Goal: Information Seeking & Learning: Learn about a topic

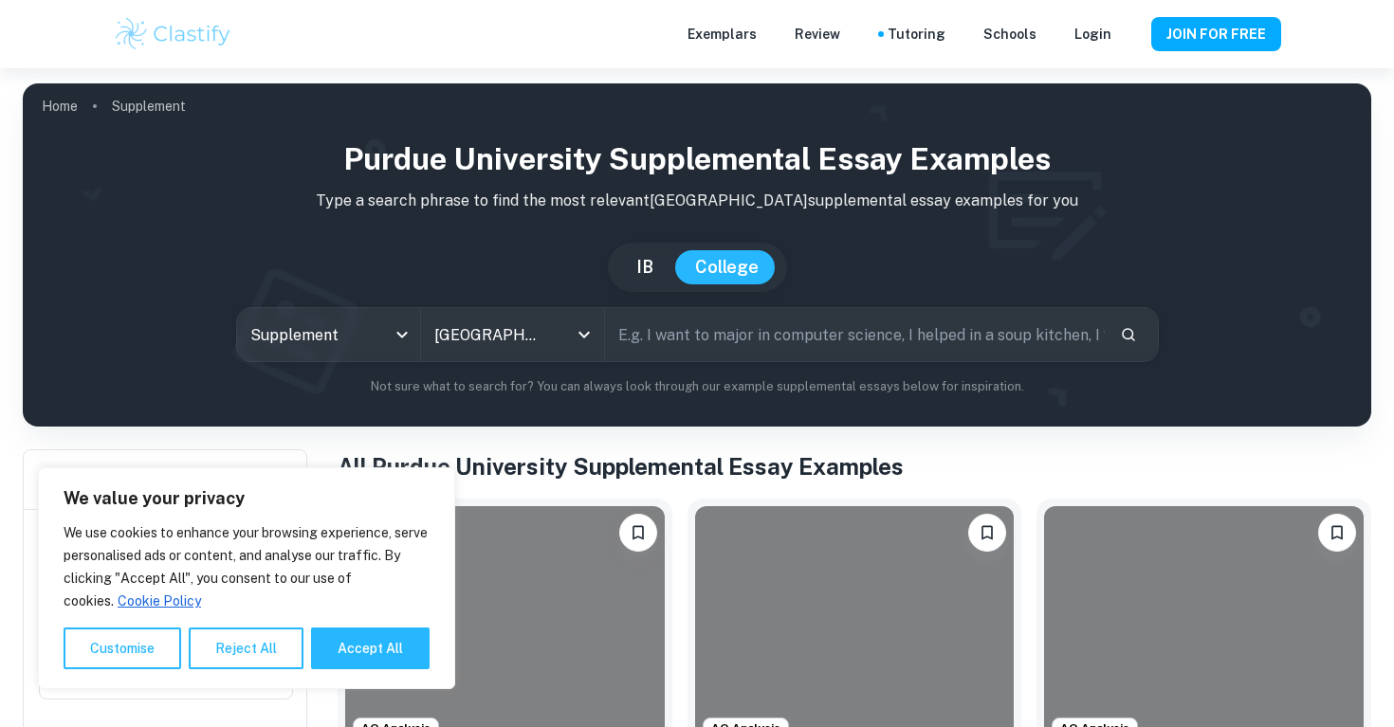
scroll to position [300, 0]
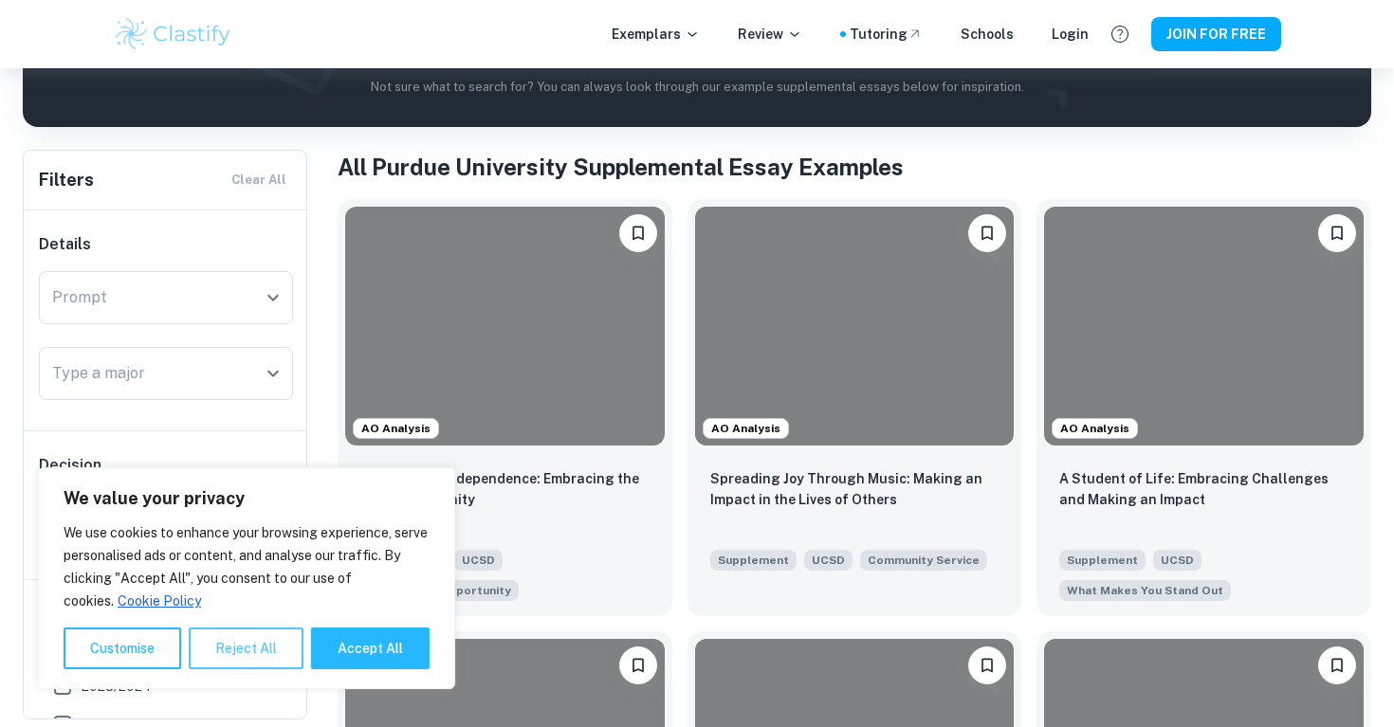
click at [262, 644] on button "Reject All" at bounding box center [246, 649] width 115 height 42
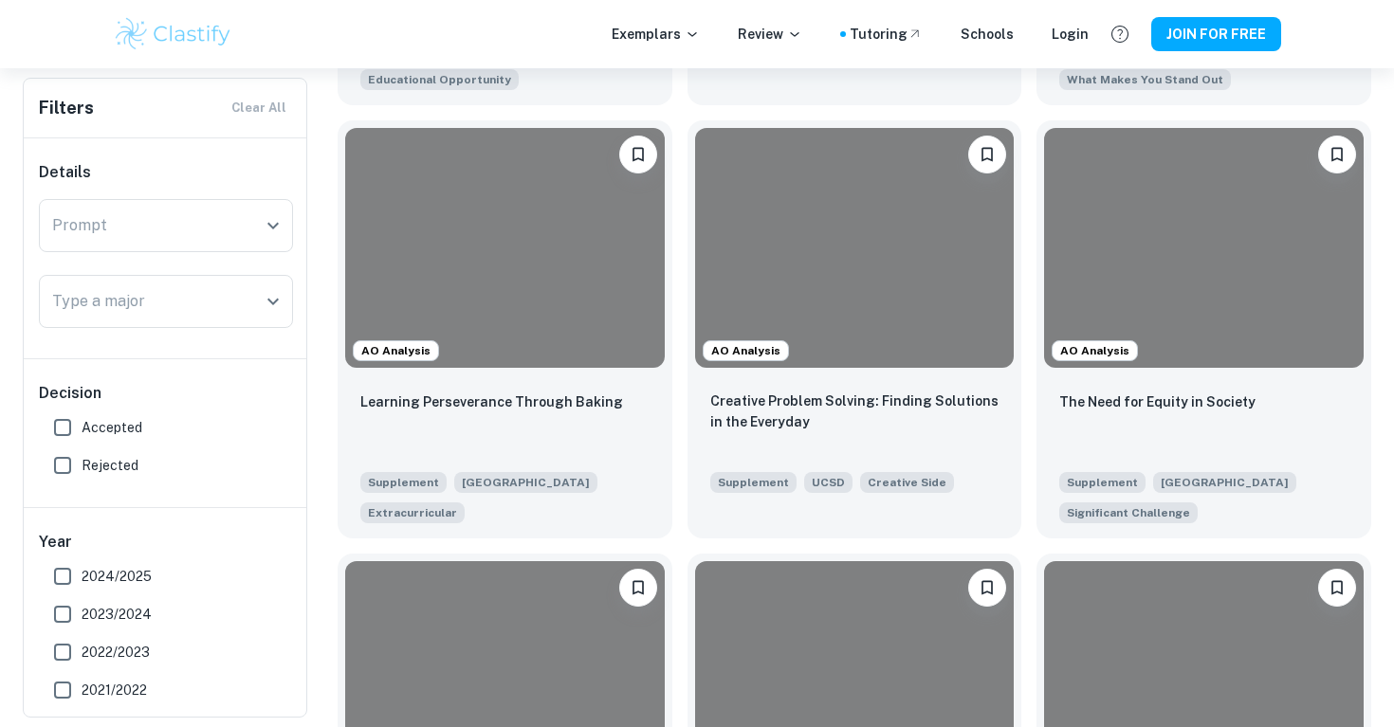
scroll to position [828, 0]
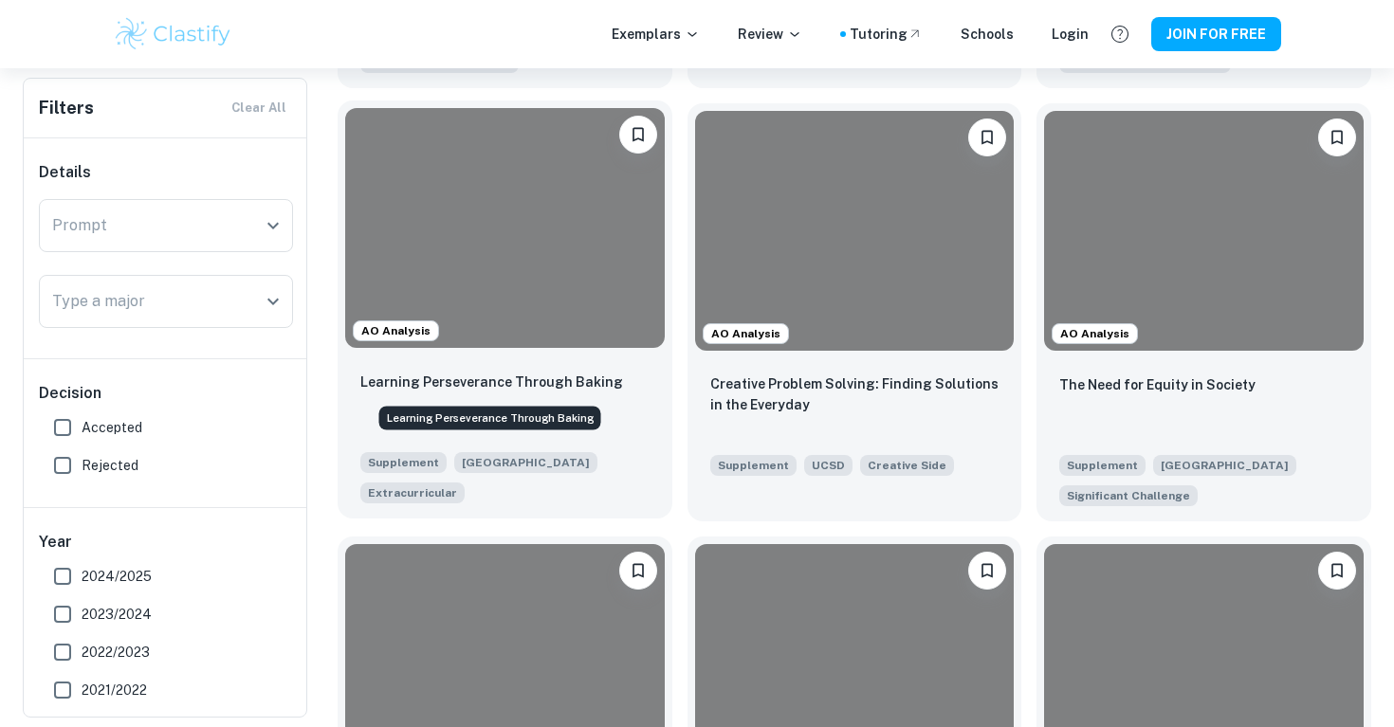
click at [584, 386] on p "Learning Perseverance Through Baking" at bounding box center [491, 382] width 263 height 21
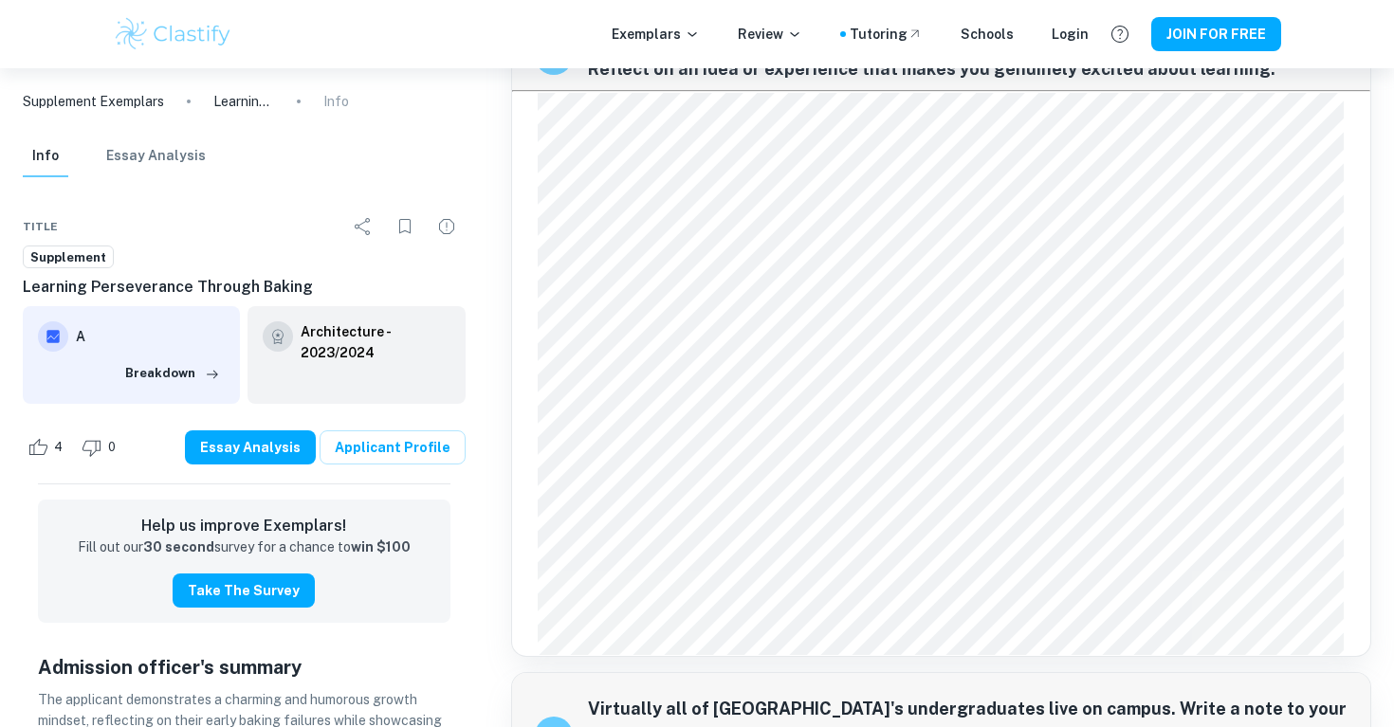
scroll to position [925, 0]
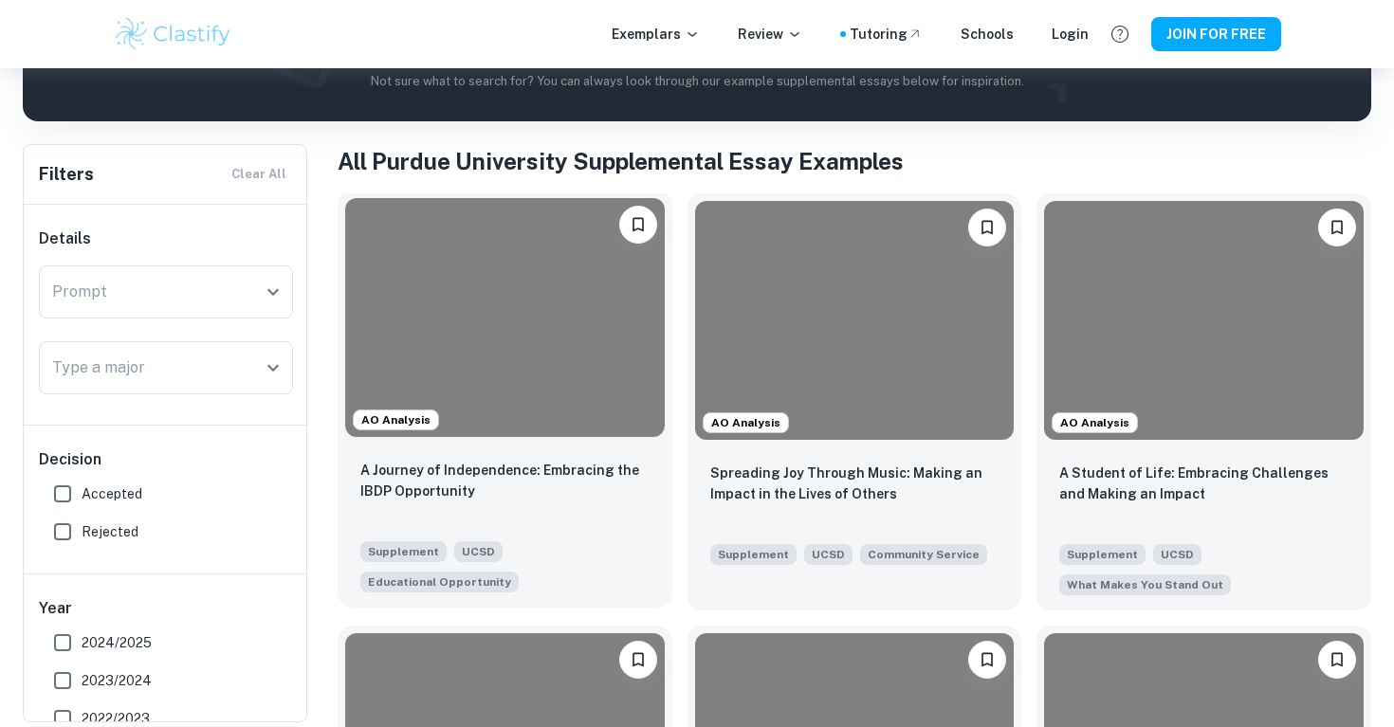
scroll to position [308, 0]
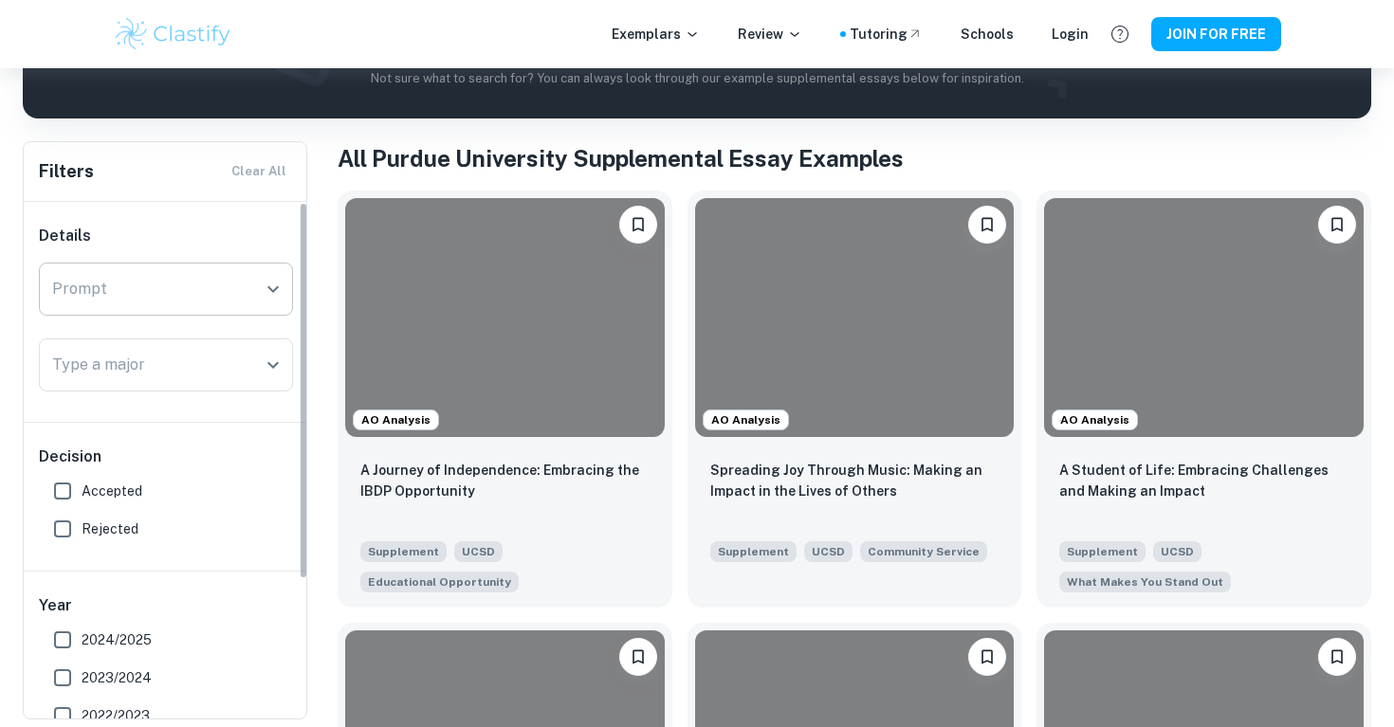
click at [261, 292] on button "Open" at bounding box center [273, 289] width 27 height 27
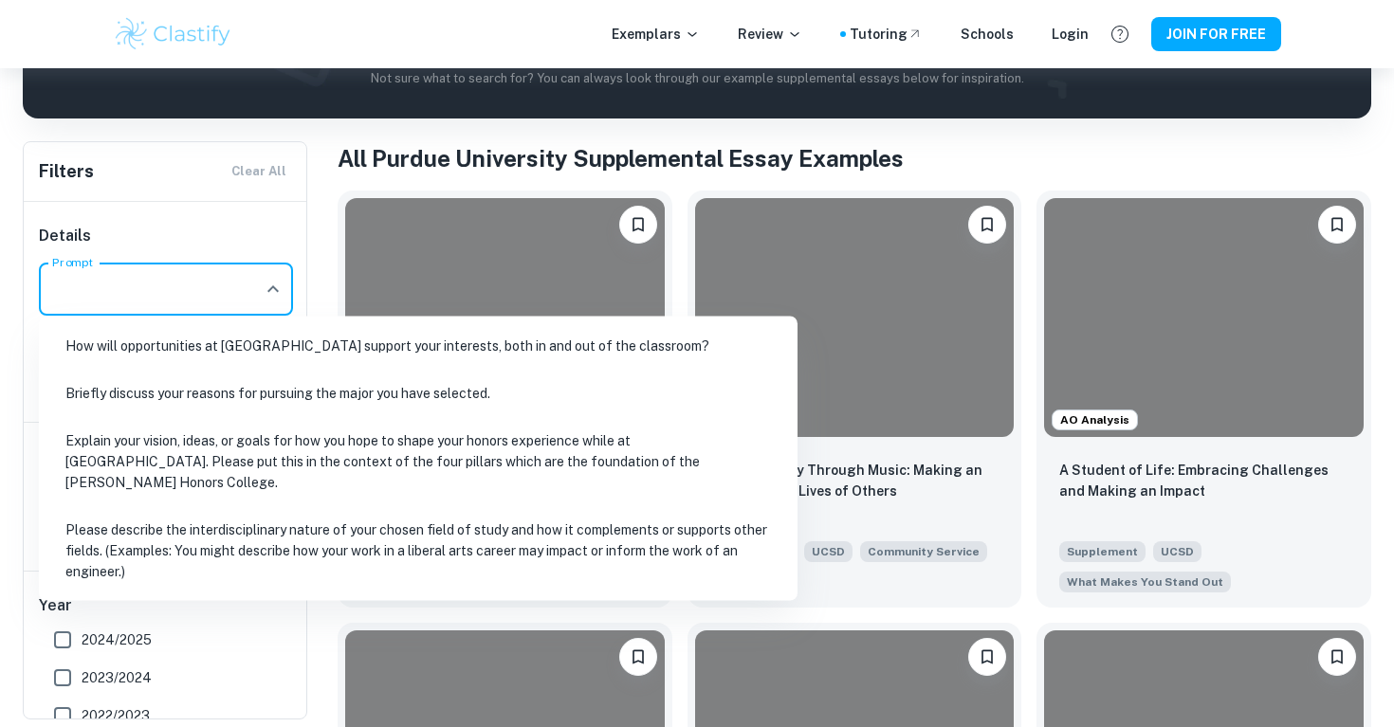
click at [259, 340] on li "How will opportunities at [GEOGRAPHIC_DATA] support your interests, both in and…" at bounding box center [417, 346] width 743 height 44
type input "How will opportunities at [GEOGRAPHIC_DATA] support your interests, both in and…"
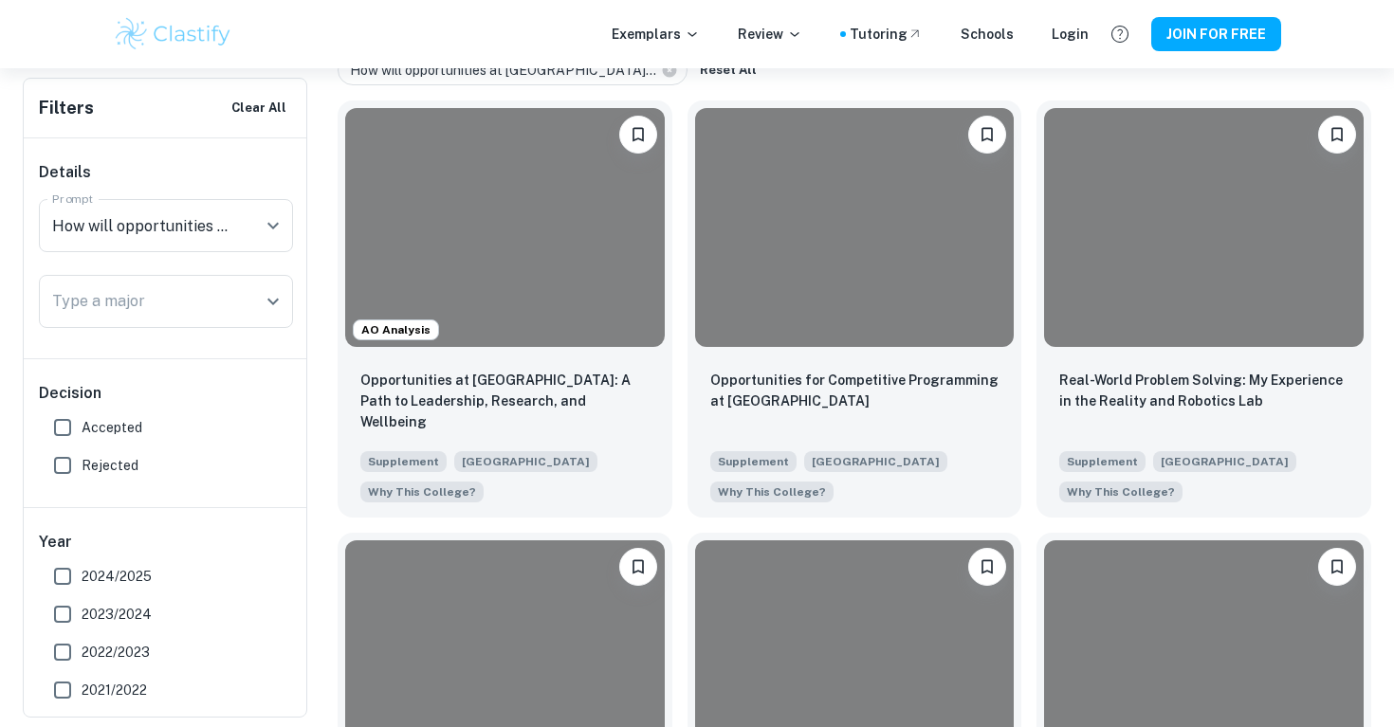
scroll to position [462, 0]
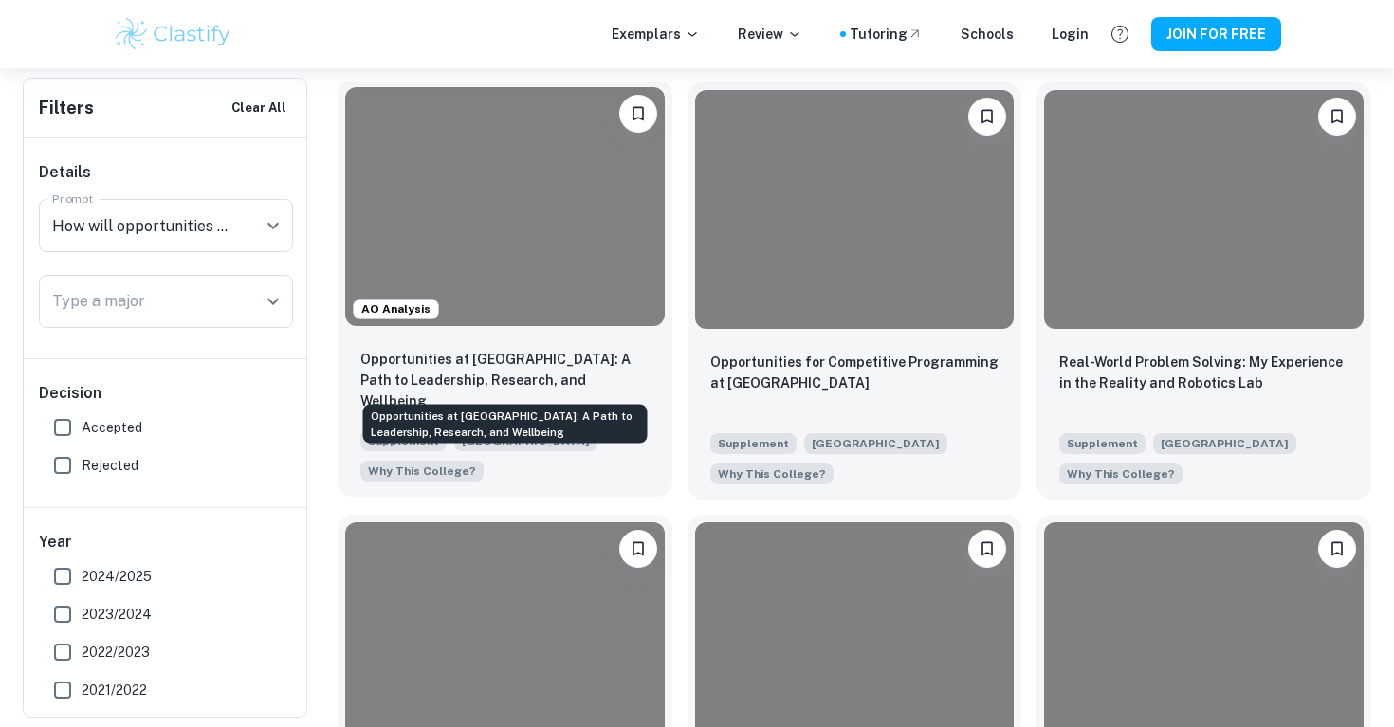
click at [559, 370] on p "Opportunities at [GEOGRAPHIC_DATA]: A Path to Leadership, Research, and Wellbei…" at bounding box center [504, 380] width 289 height 63
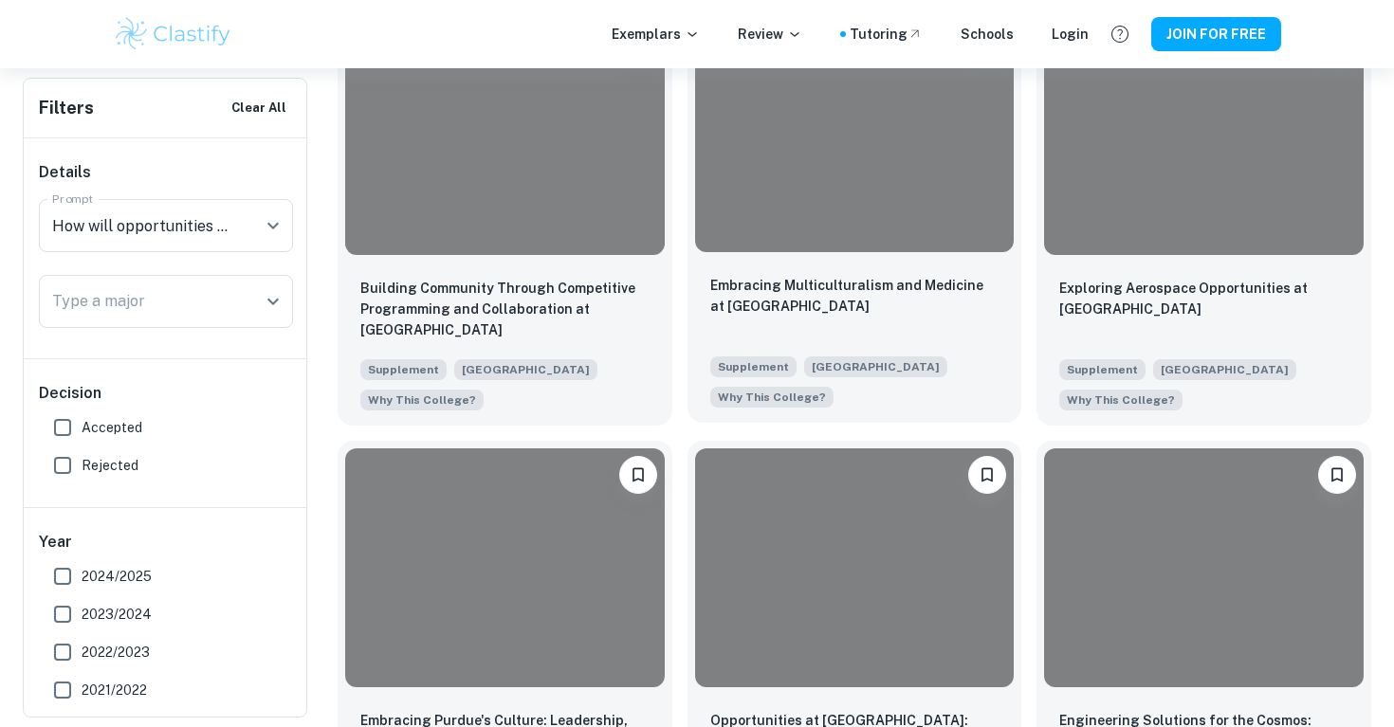
scroll to position [972, 0]
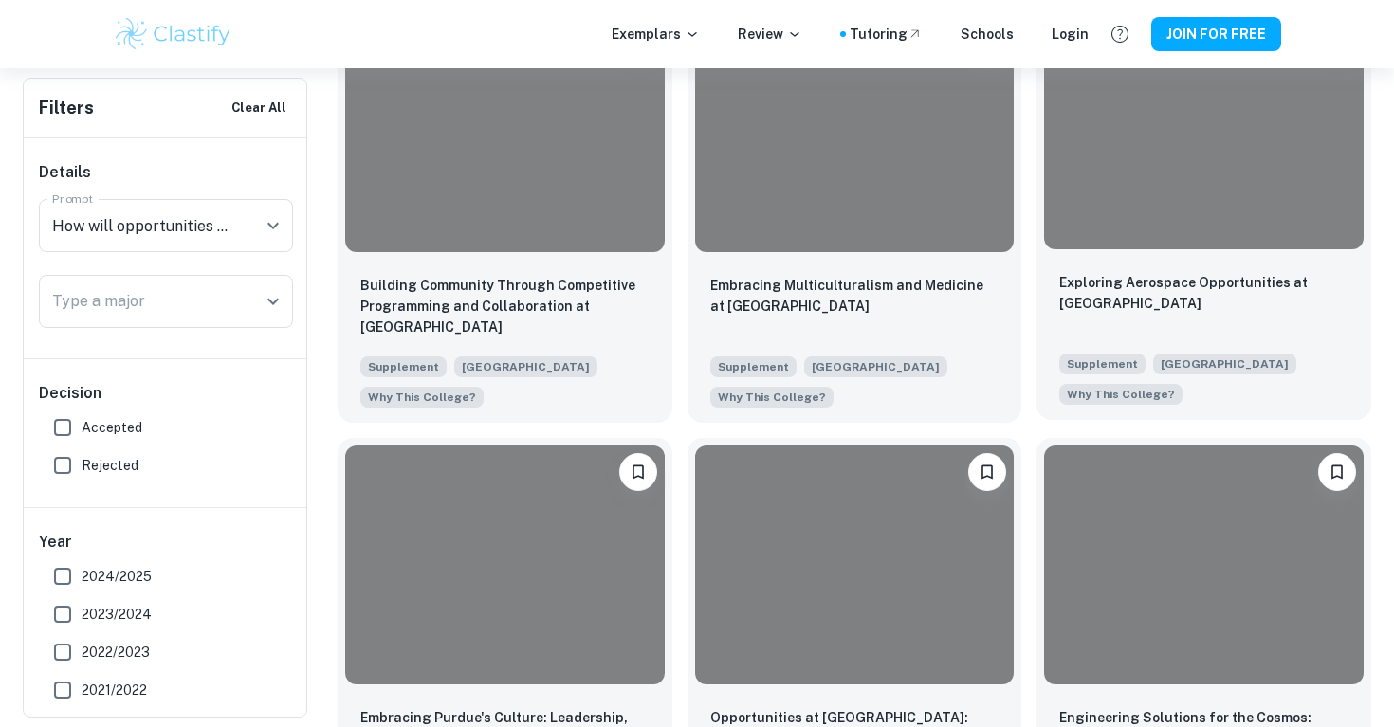
click at [1116, 271] on div "Exploring Aerospace Opportunities at Purdue Supplement [GEOGRAPHIC_DATA] Why Th…" at bounding box center [1203, 338] width 335 height 163
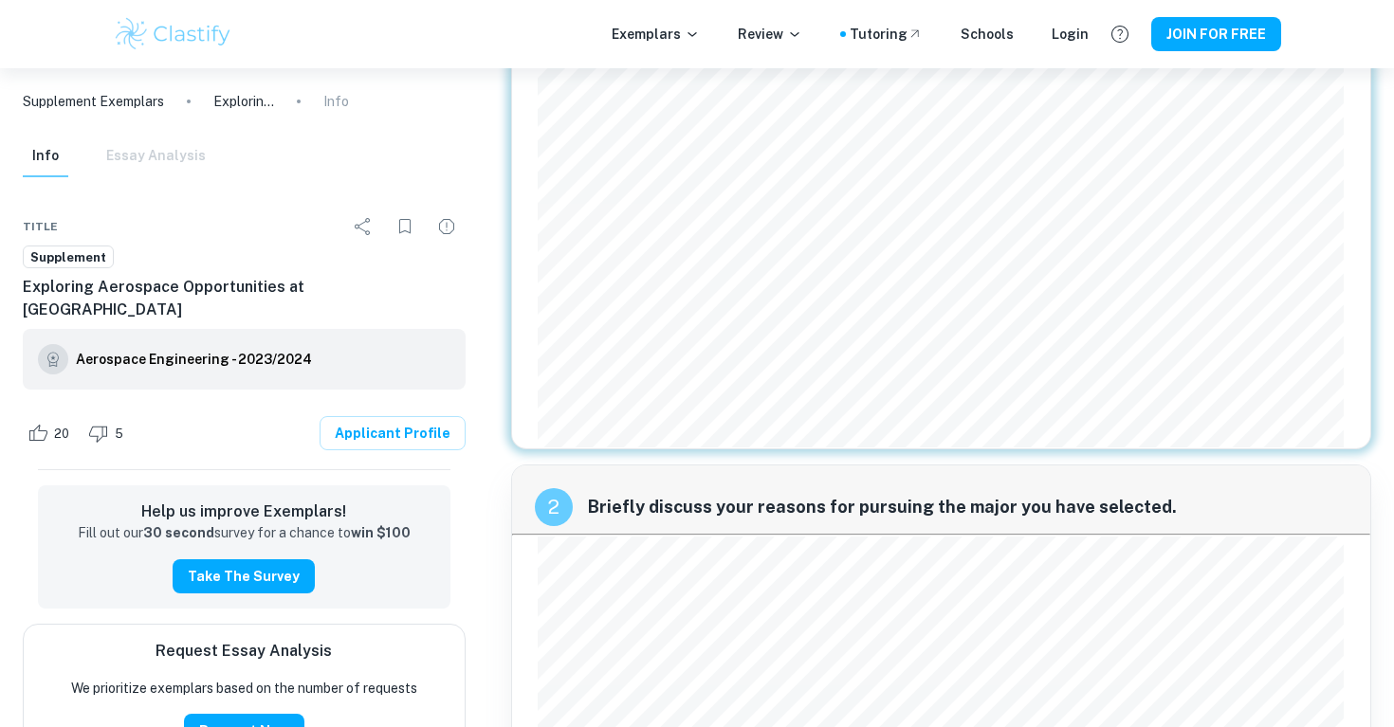
scroll to position [339, 0]
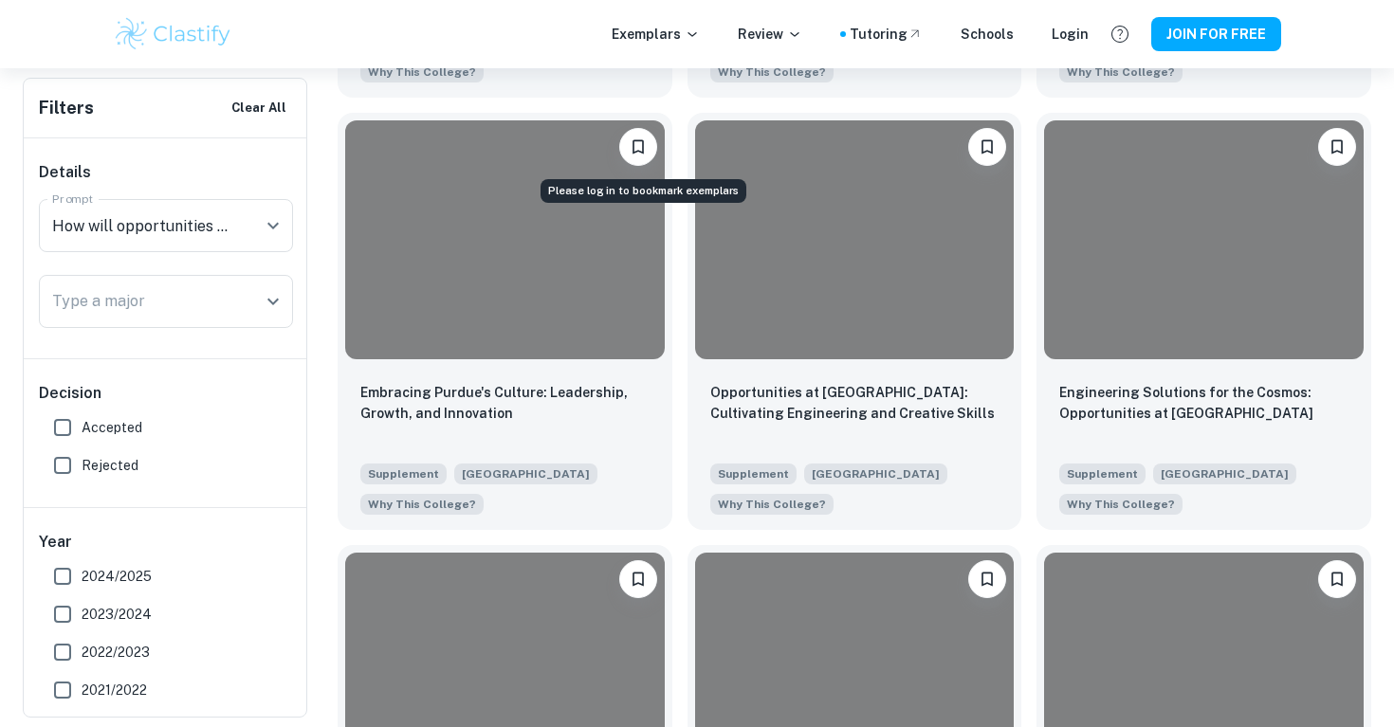
scroll to position [1307, 0]
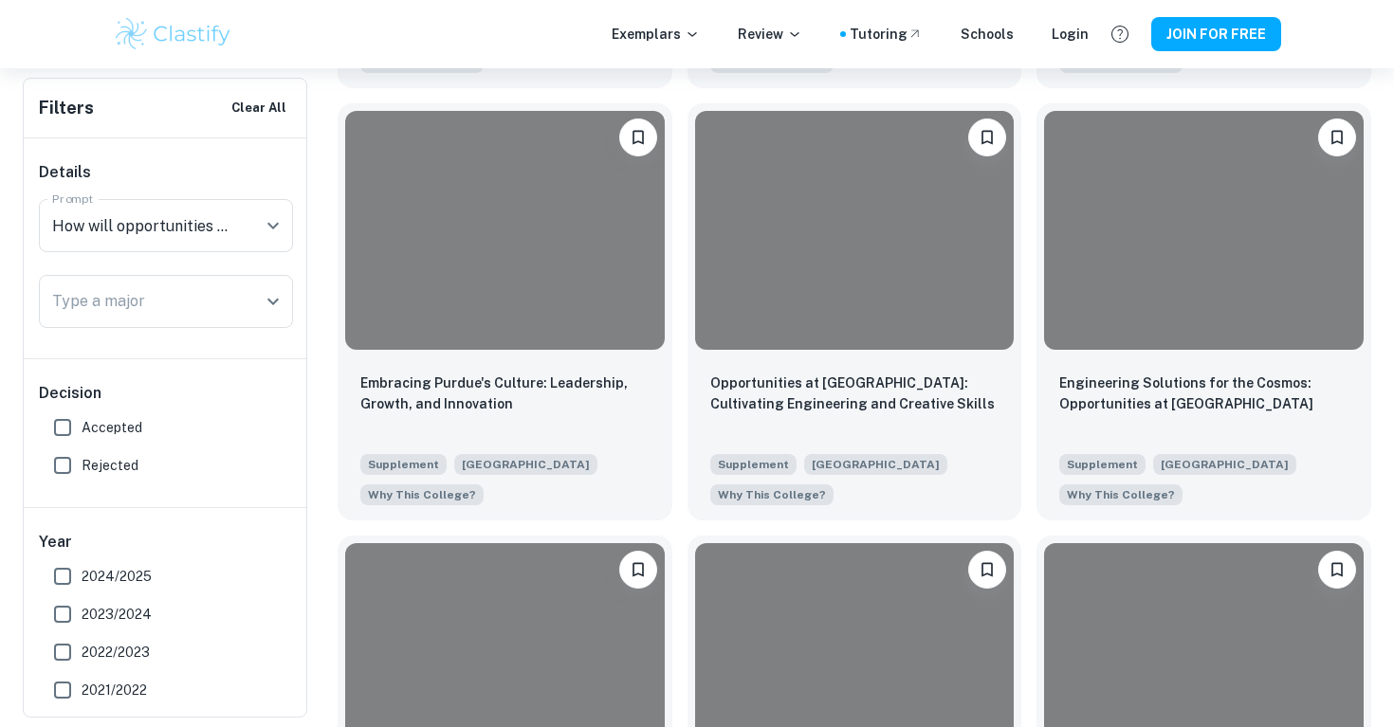
click at [130, 568] on span "2024/2025" at bounding box center [117, 576] width 70 height 21
click at [82, 568] on input "2024/2025" at bounding box center [63, 577] width 38 height 38
checkbox input "true"
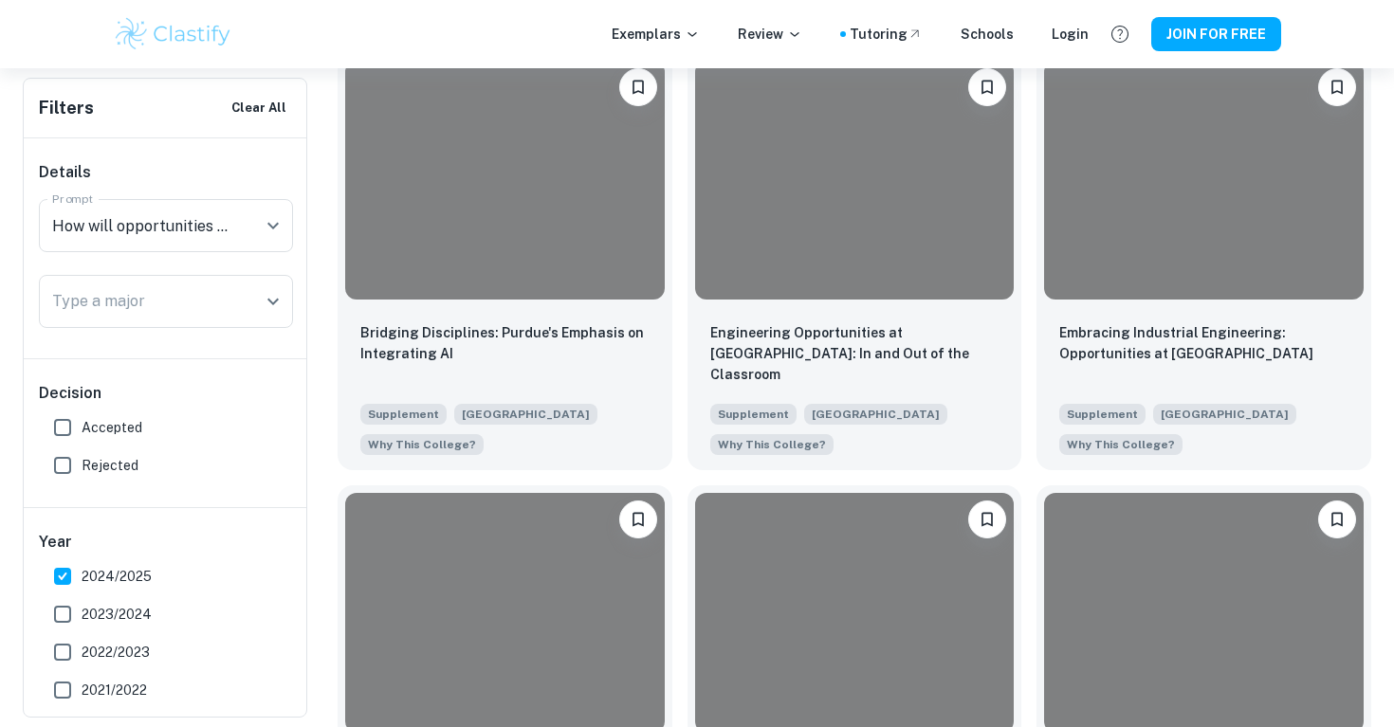
scroll to position [1371, 0]
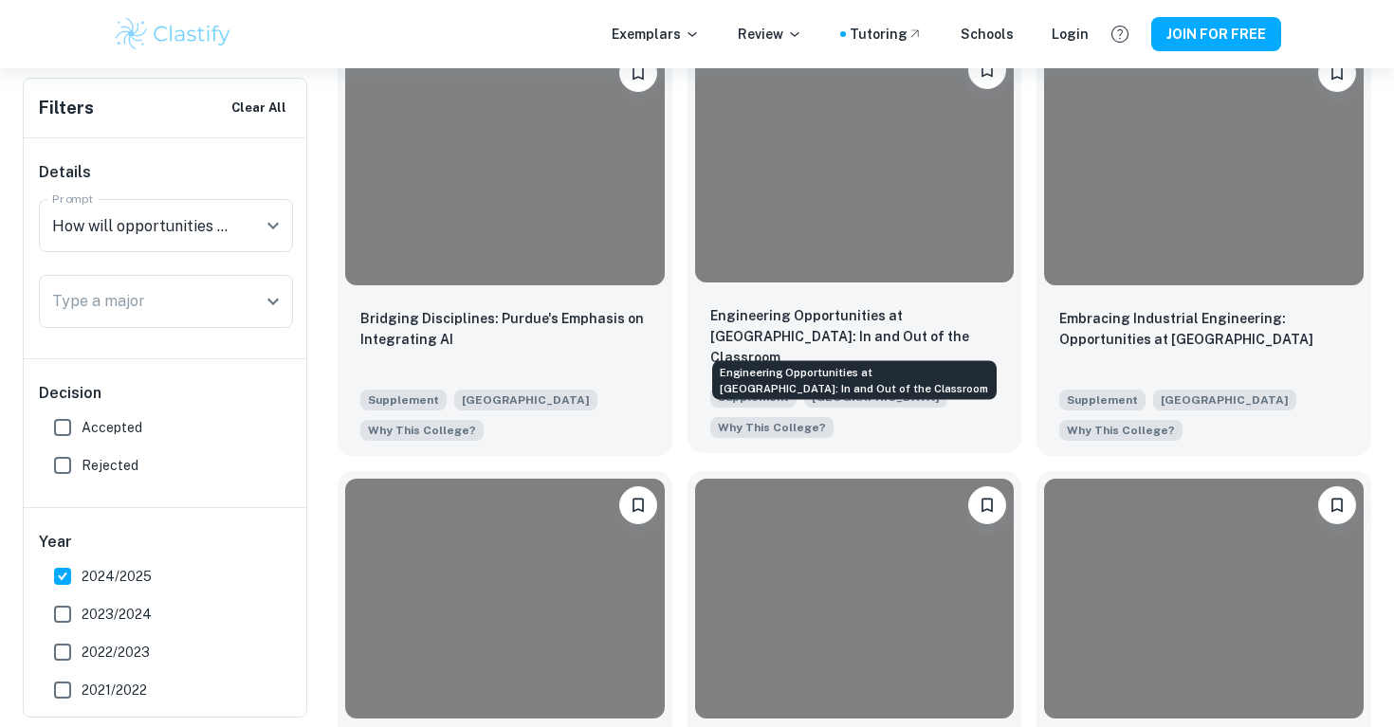
click at [758, 318] on p "Engineering Opportunities at [GEOGRAPHIC_DATA]: In and Out of the Classroom" at bounding box center [854, 336] width 289 height 63
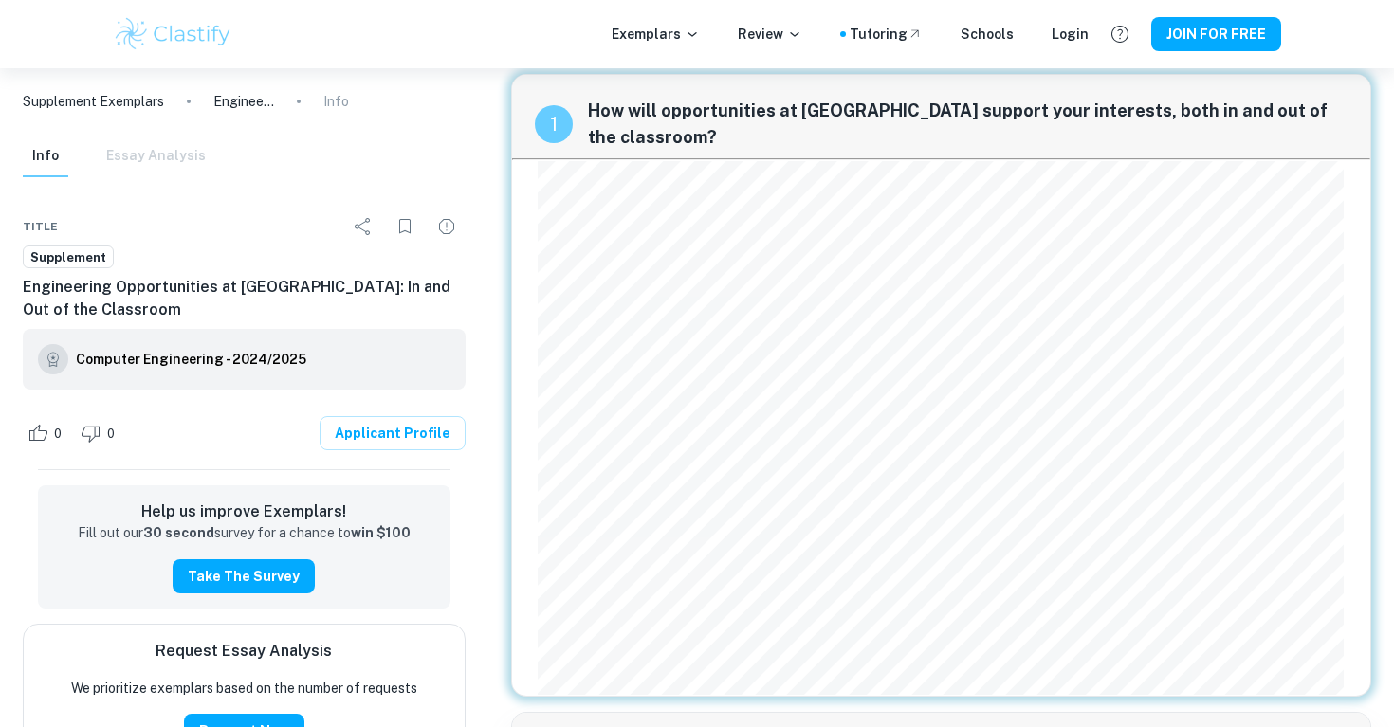
scroll to position [11, 0]
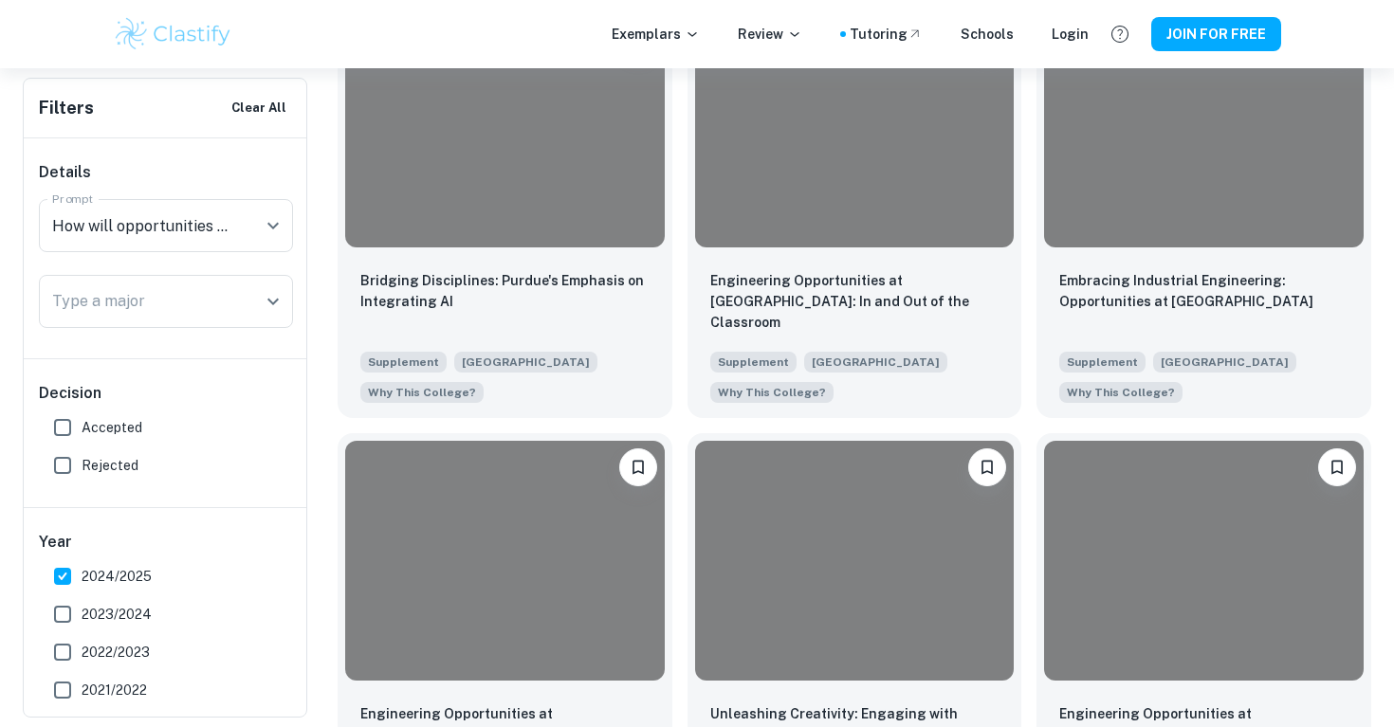
scroll to position [1418, 0]
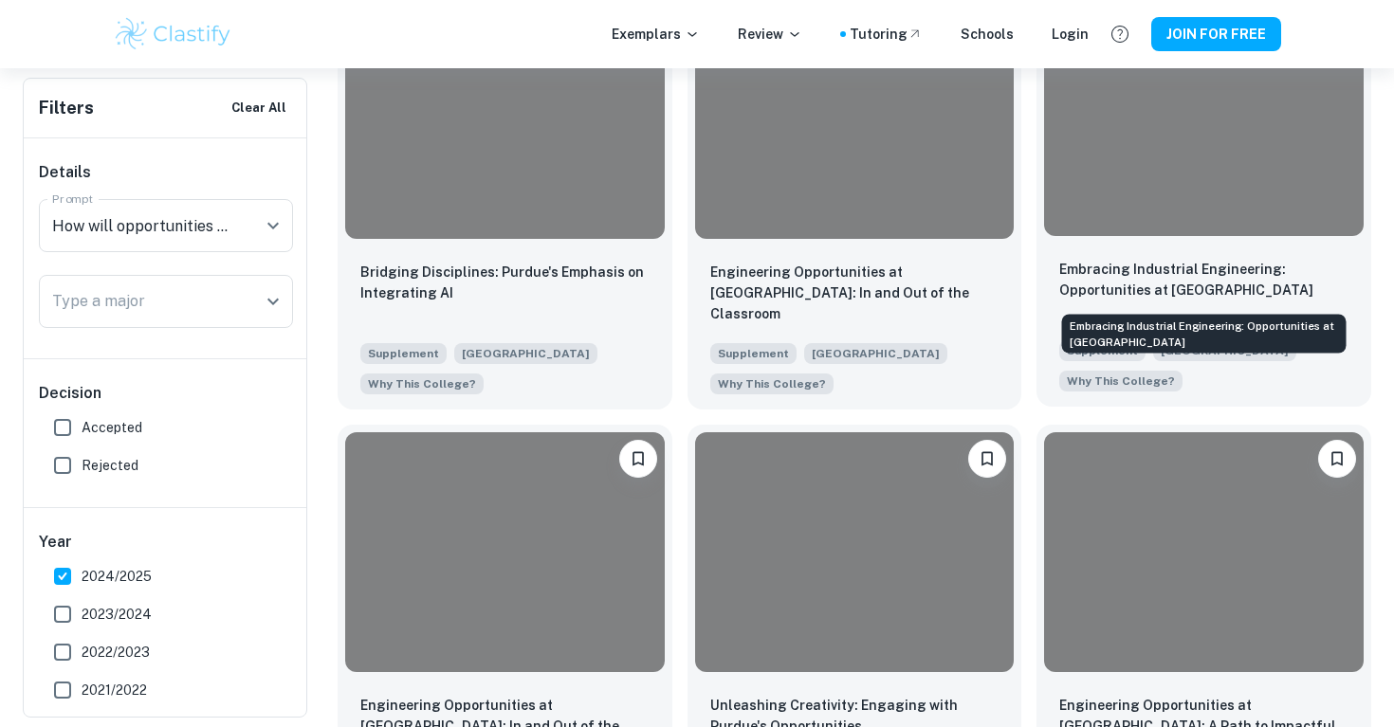
click at [1166, 276] on p "Embracing Industrial Engineering: Opportunities at [GEOGRAPHIC_DATA]" at bounding box center [1203, 280] width 289 height 42
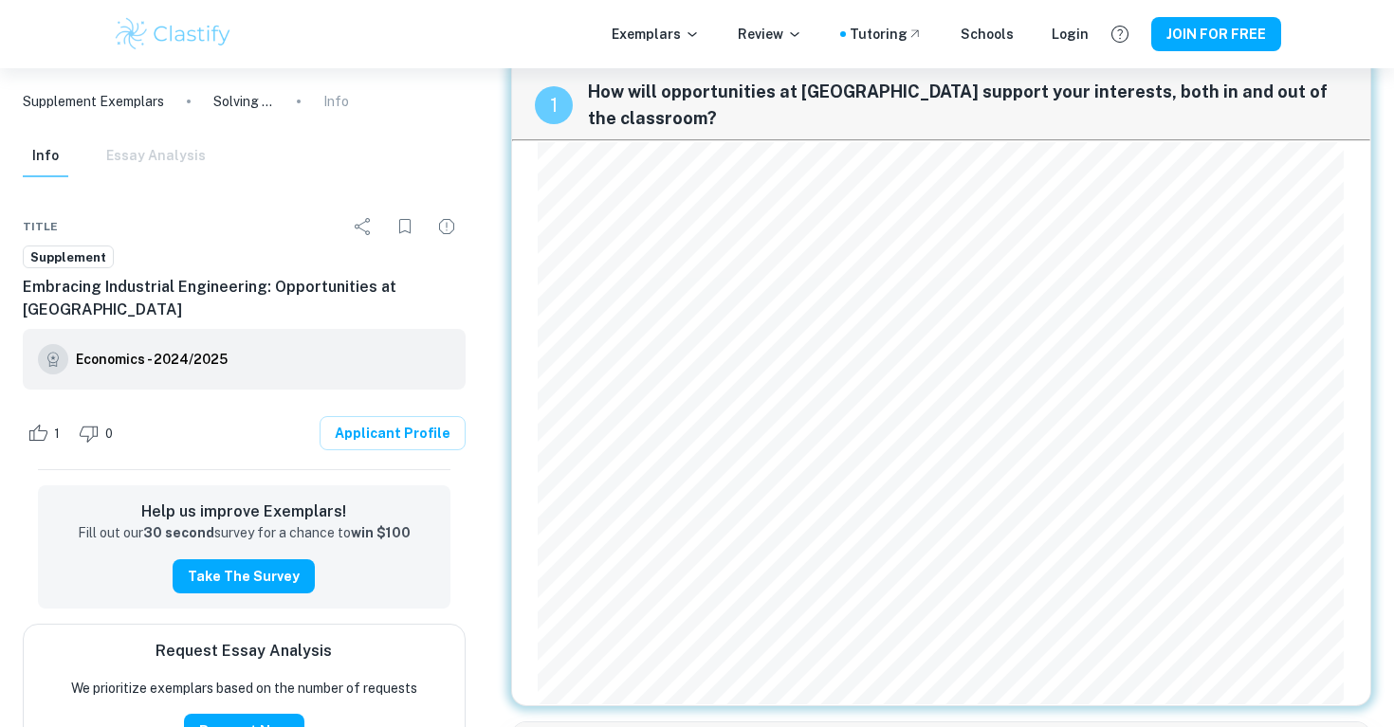
scroll to position [33, 0]
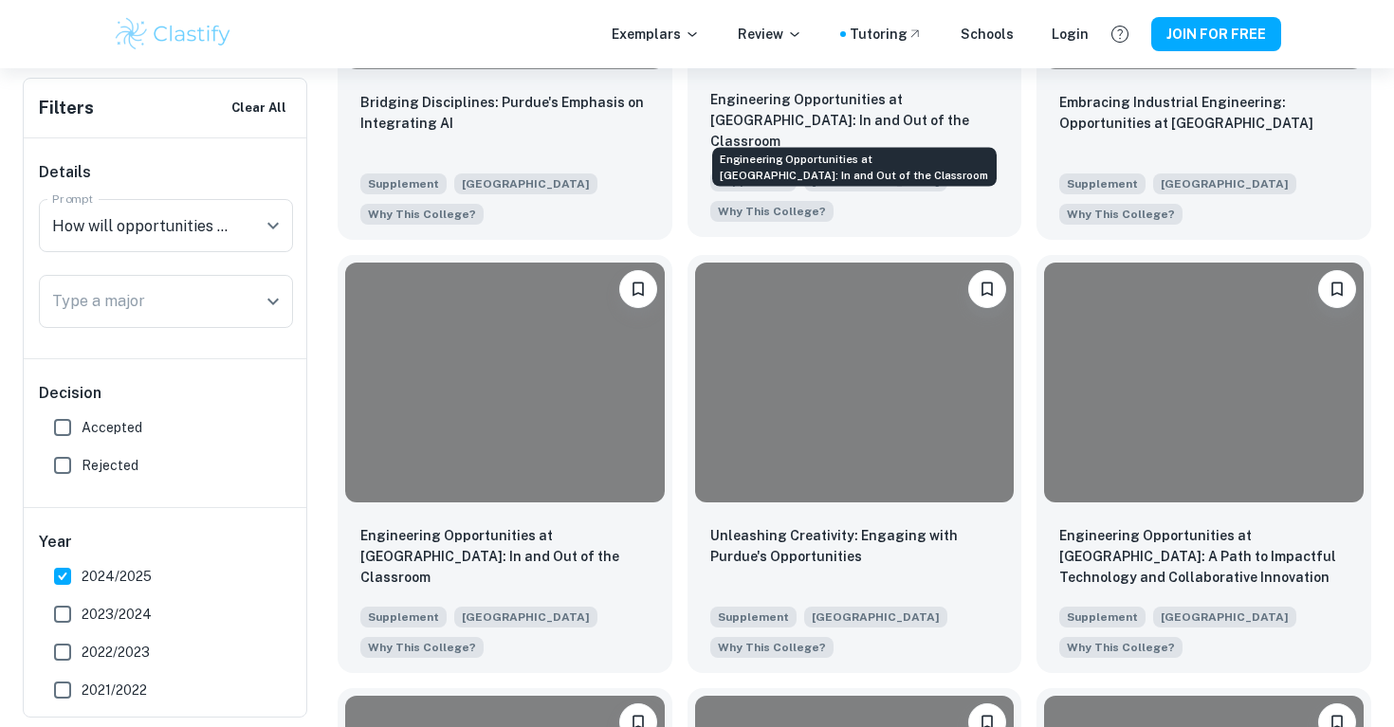
scroll to position [1600, 0]
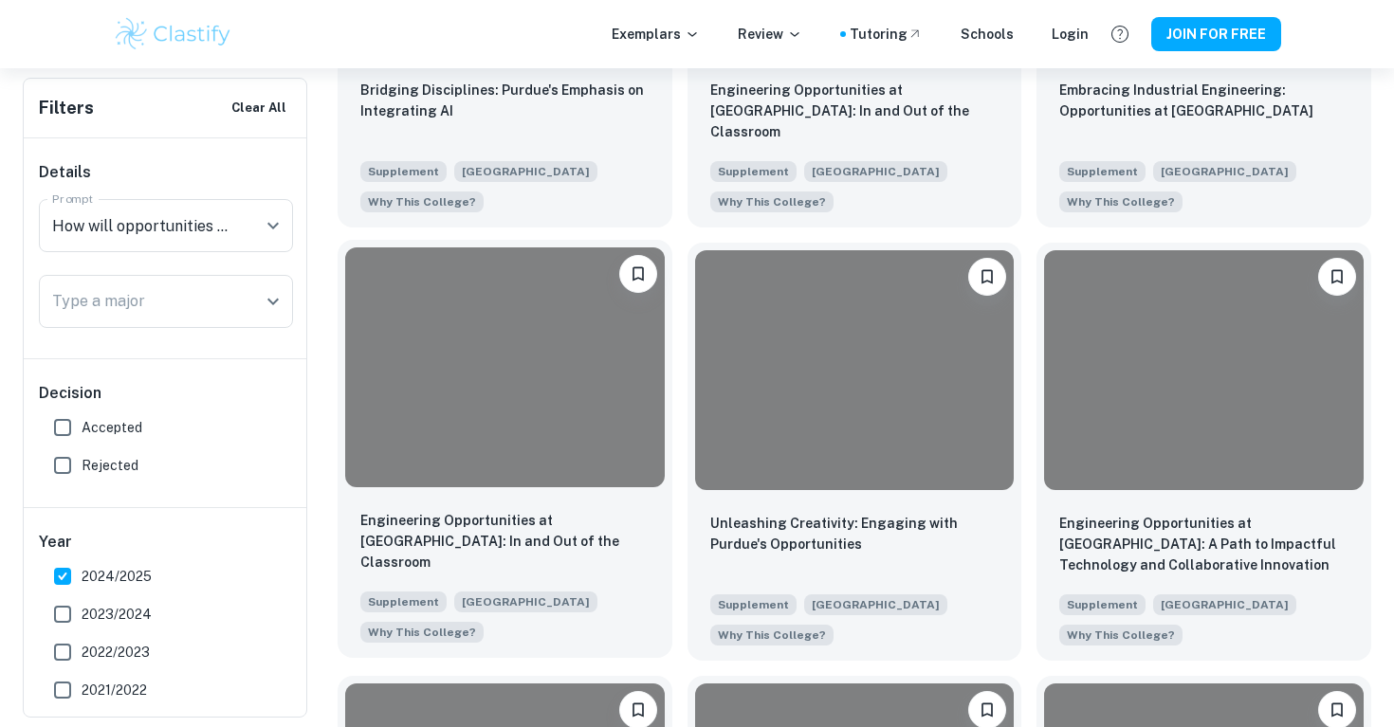
click at [559, 454] on div at bounding box center [505, 366] width 320 height 239
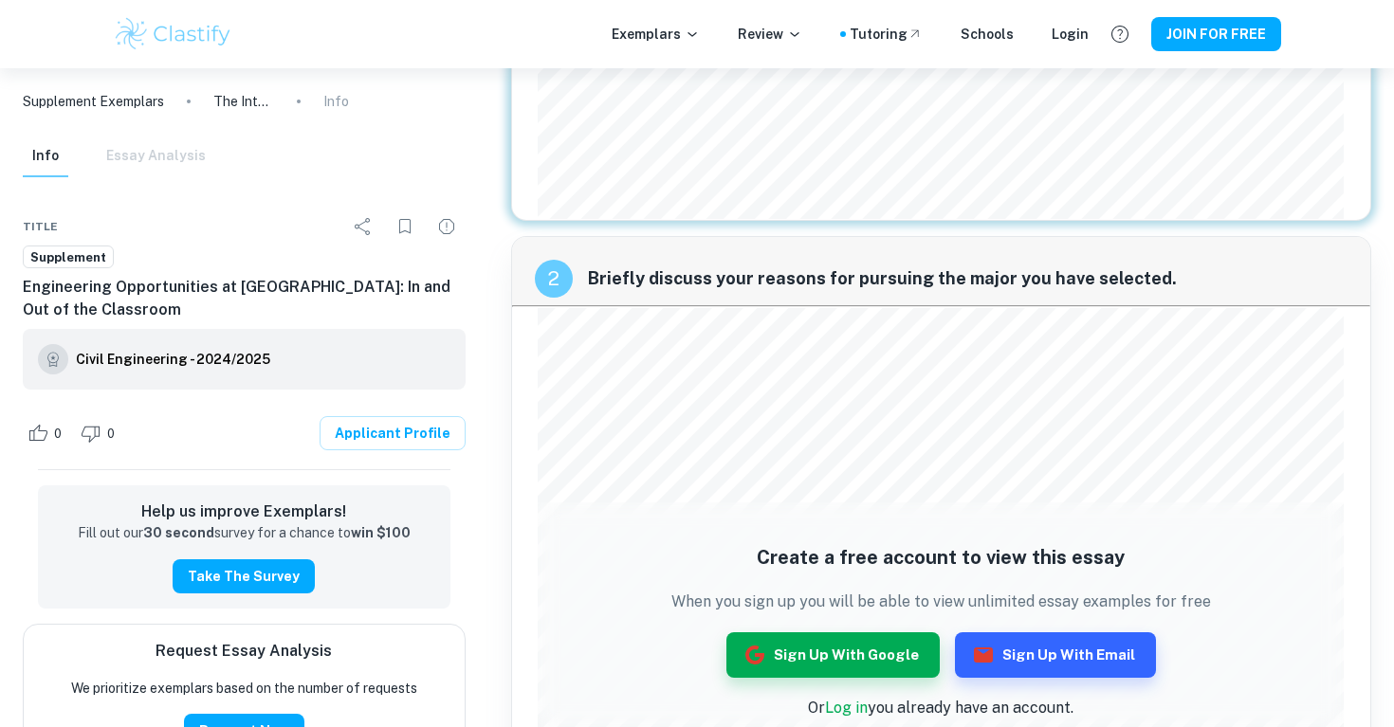
scroll to position [622, 0]
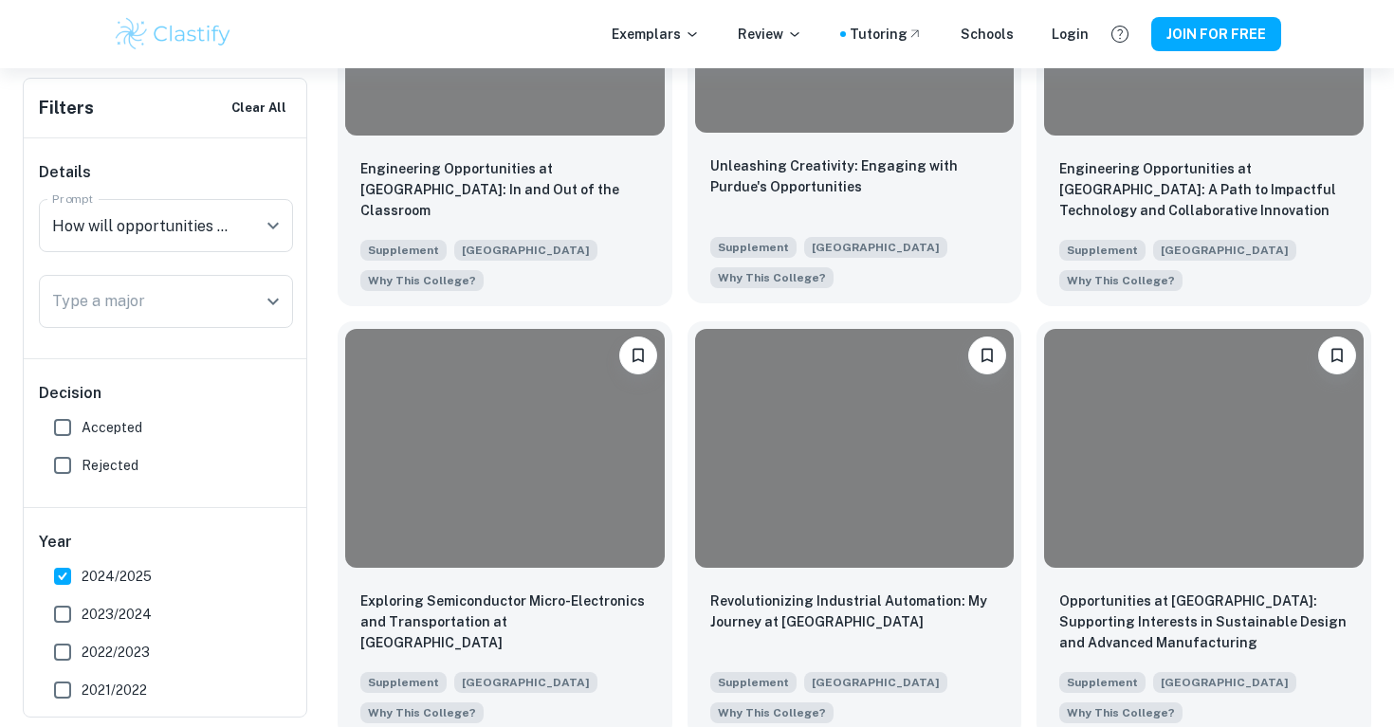
scroll to position [1966, 0]
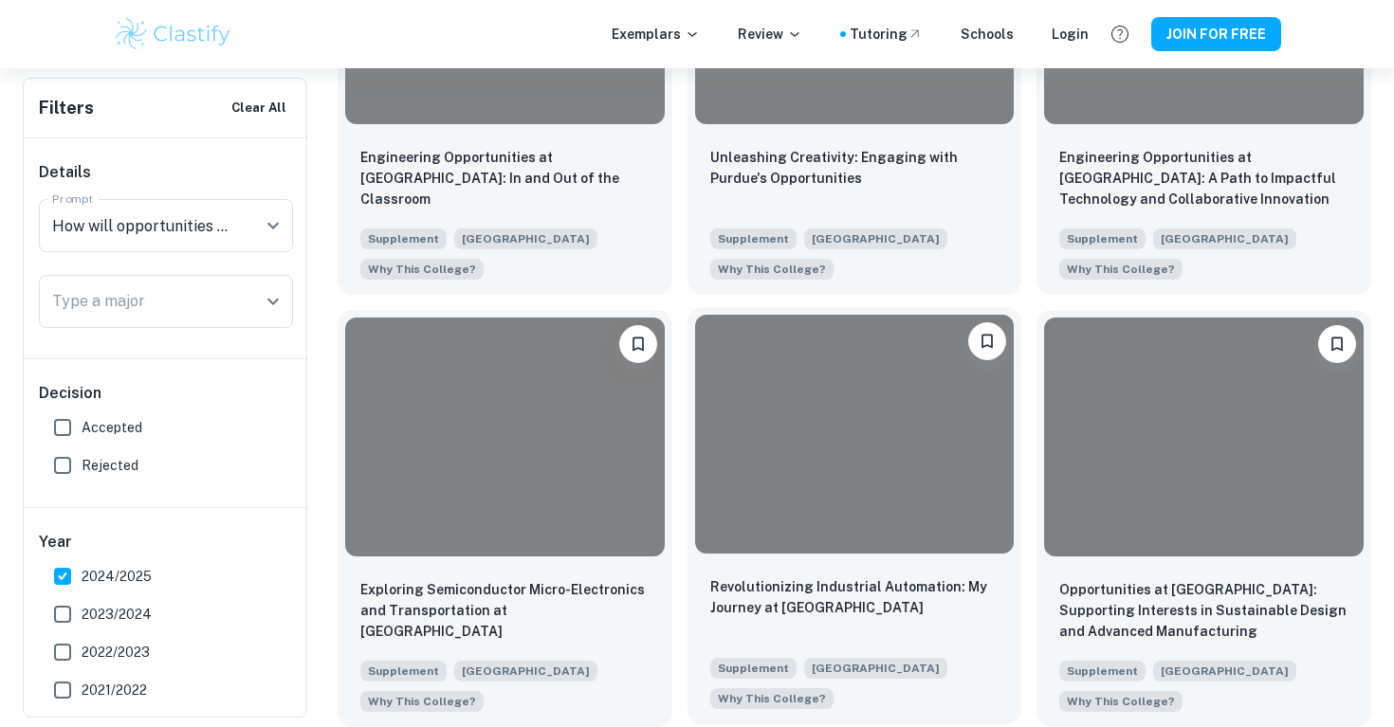
click at [787, 567] on div "Revolutionizing Industrial Automation: My Journey at Purdue Supplement [GEOGRAP…" at bounding box center [854, 642] width 335 height 163
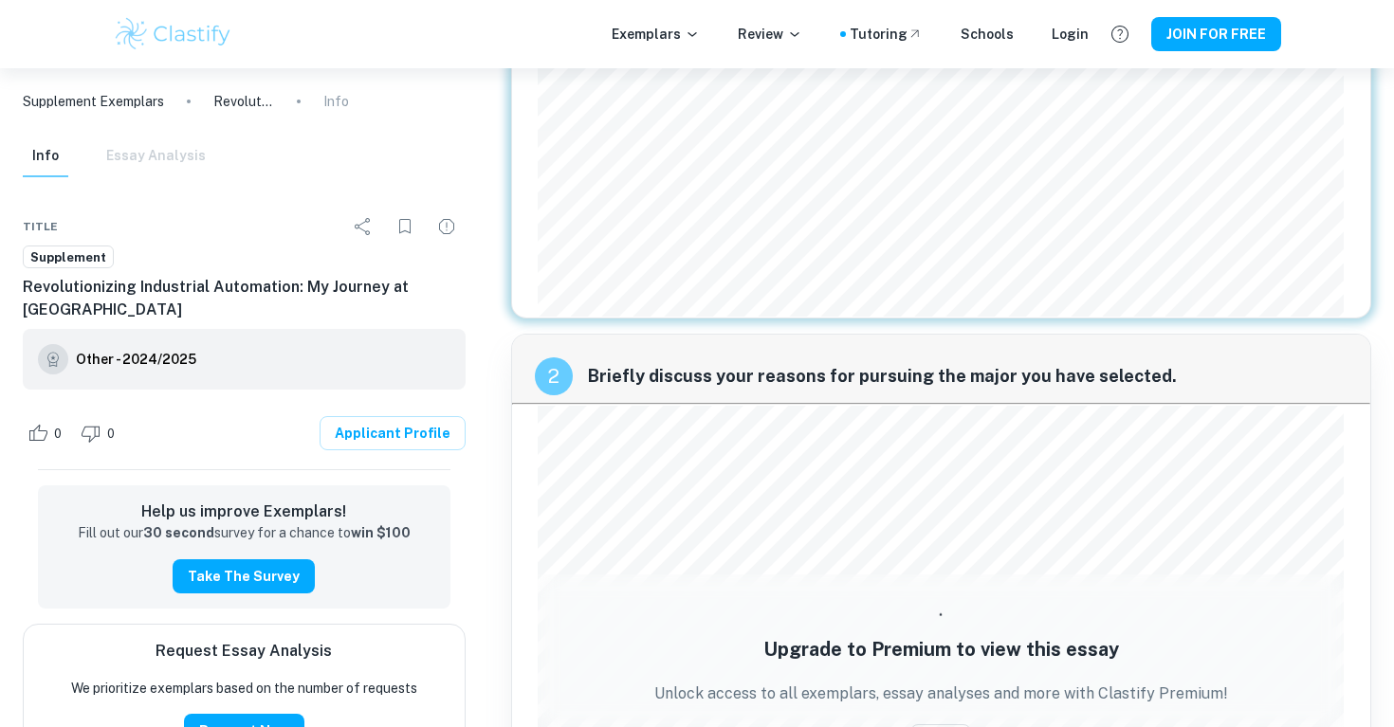
scroll to position [421, 0]
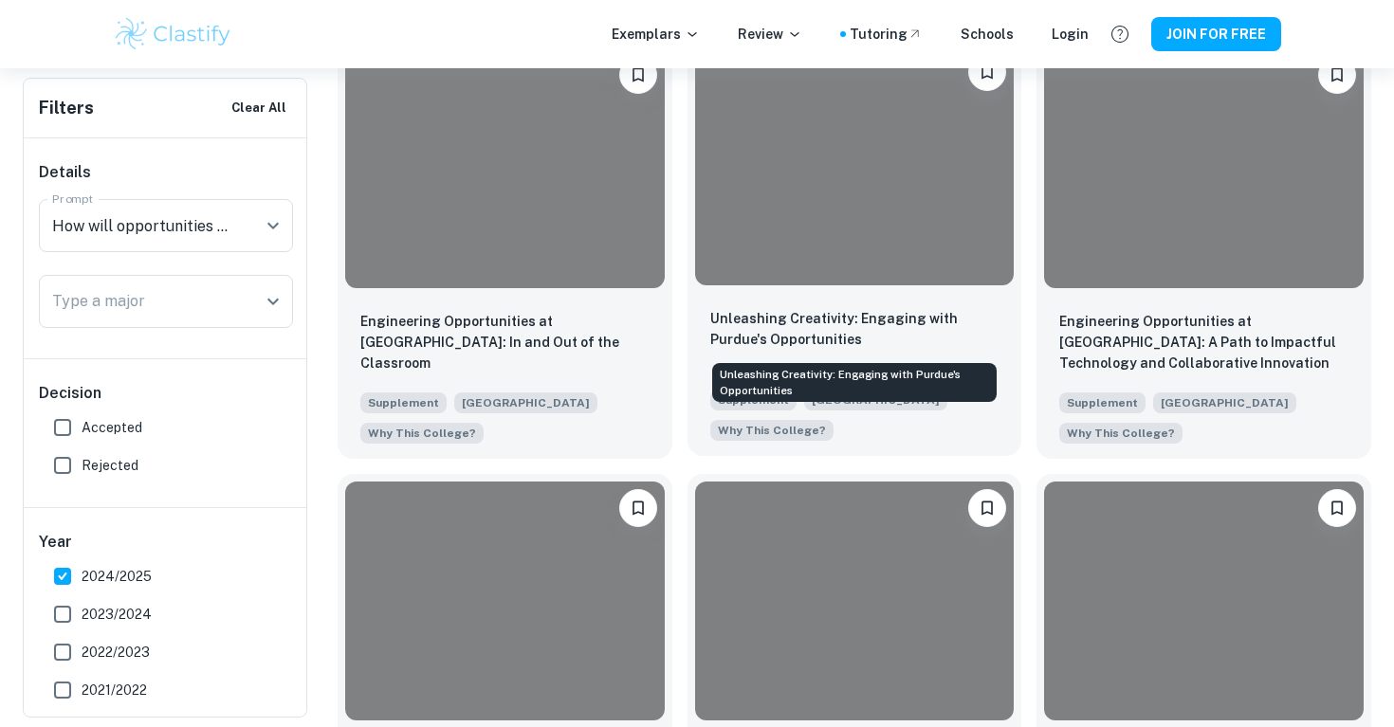
scroll to position [1789, 0]
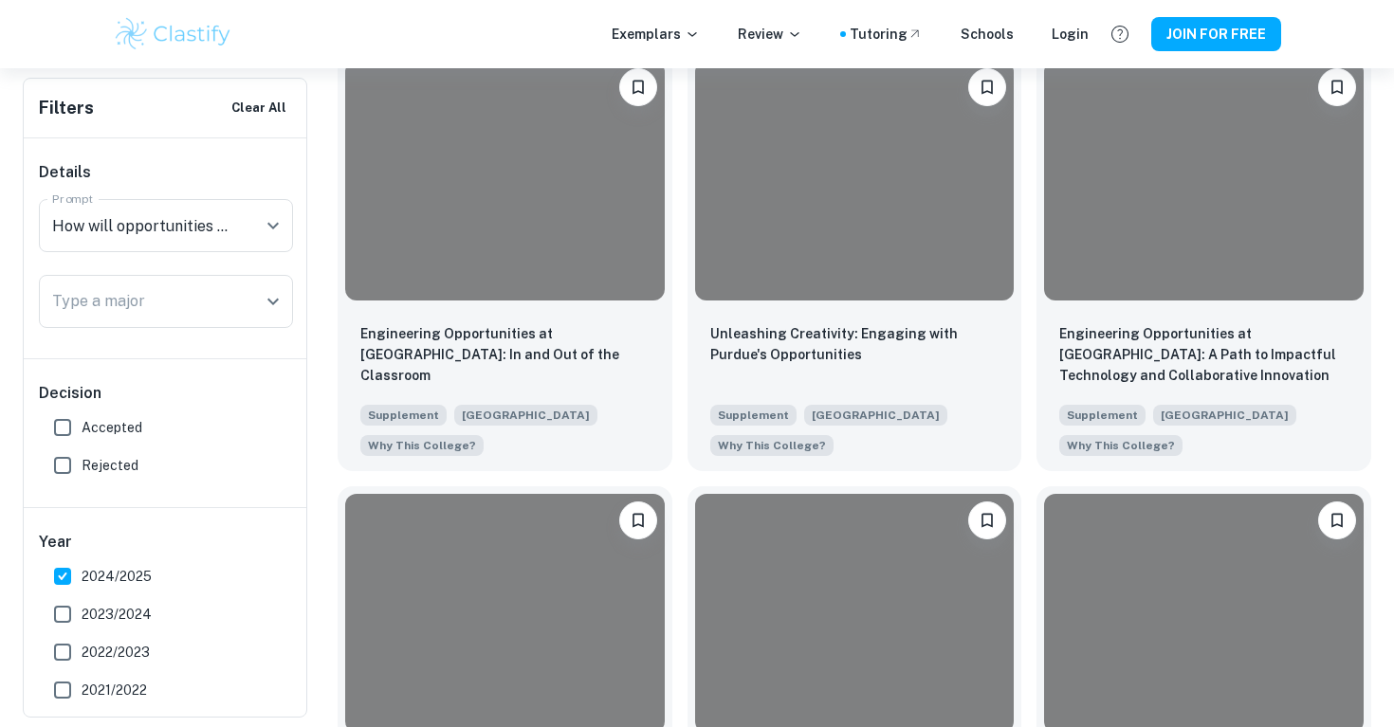
click at [112, 430] on span "Accepted" at bounding box center [112, 427] width 61 height 21
click at [82, 430] on input "Accepted" at bounding box center [63, 428] width 38 height 38
checkbox input "true"
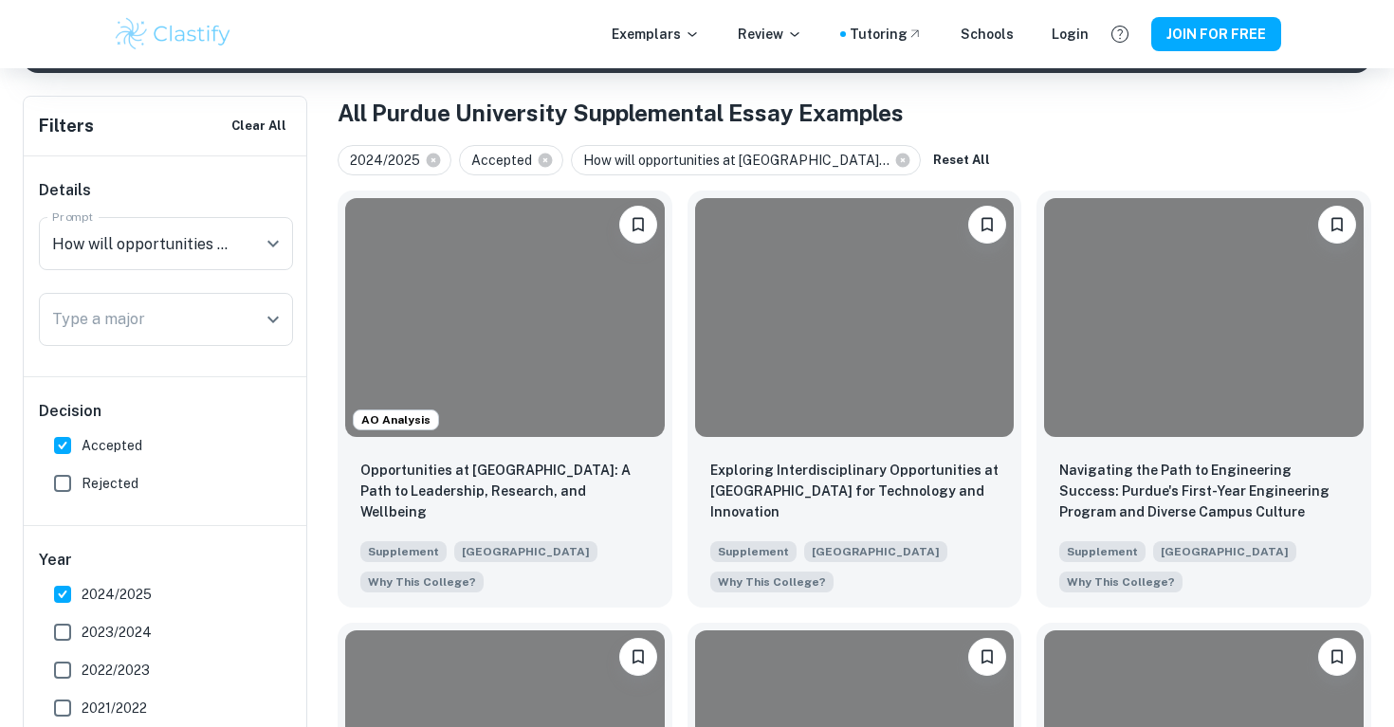
scroll to position [460, 0]
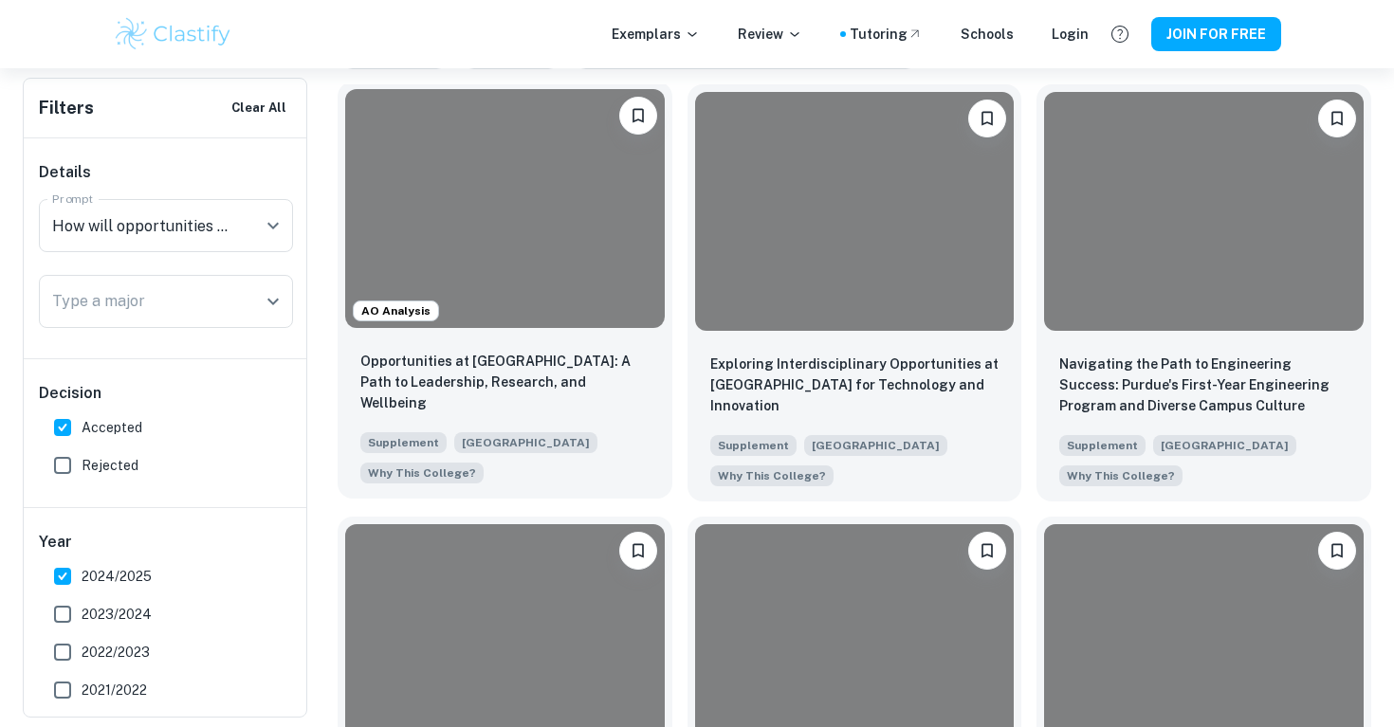
click at [534, 318] on div at bounding box center [505, 208] width 320 height 239
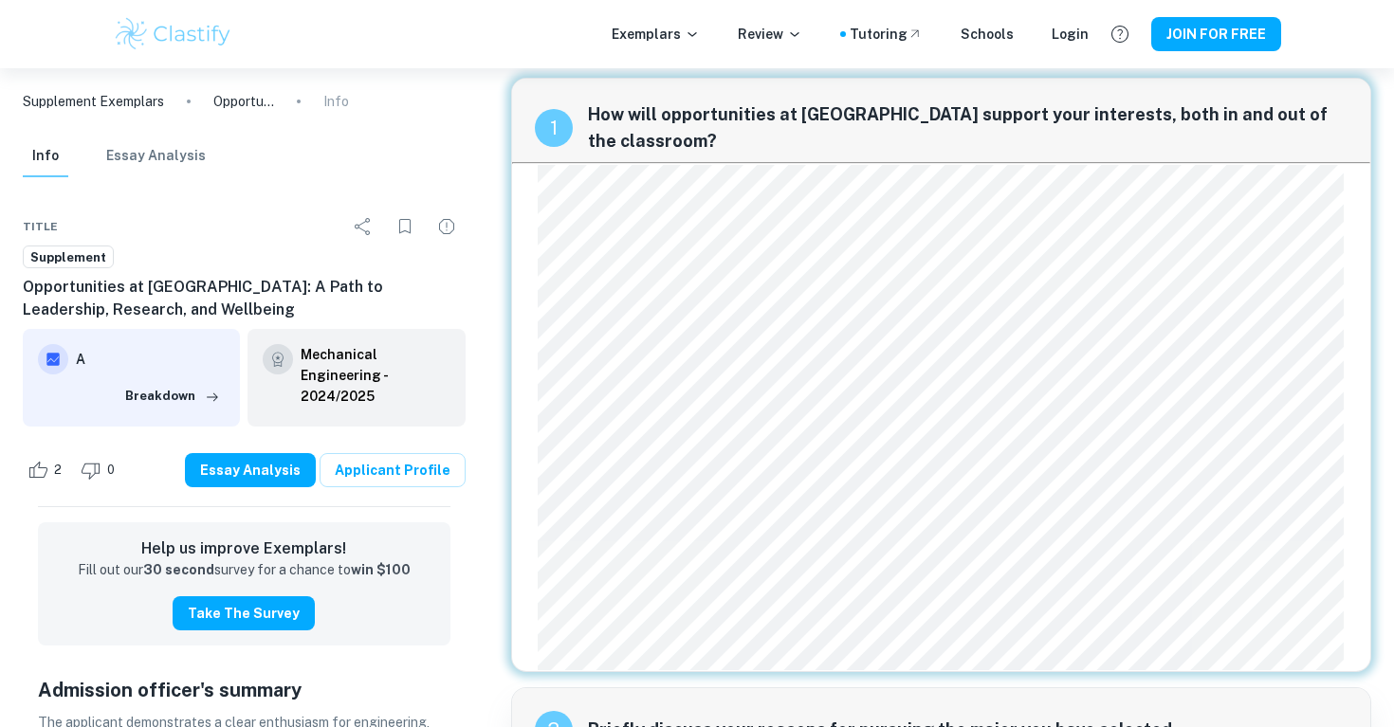
scroll to position [20, 0]
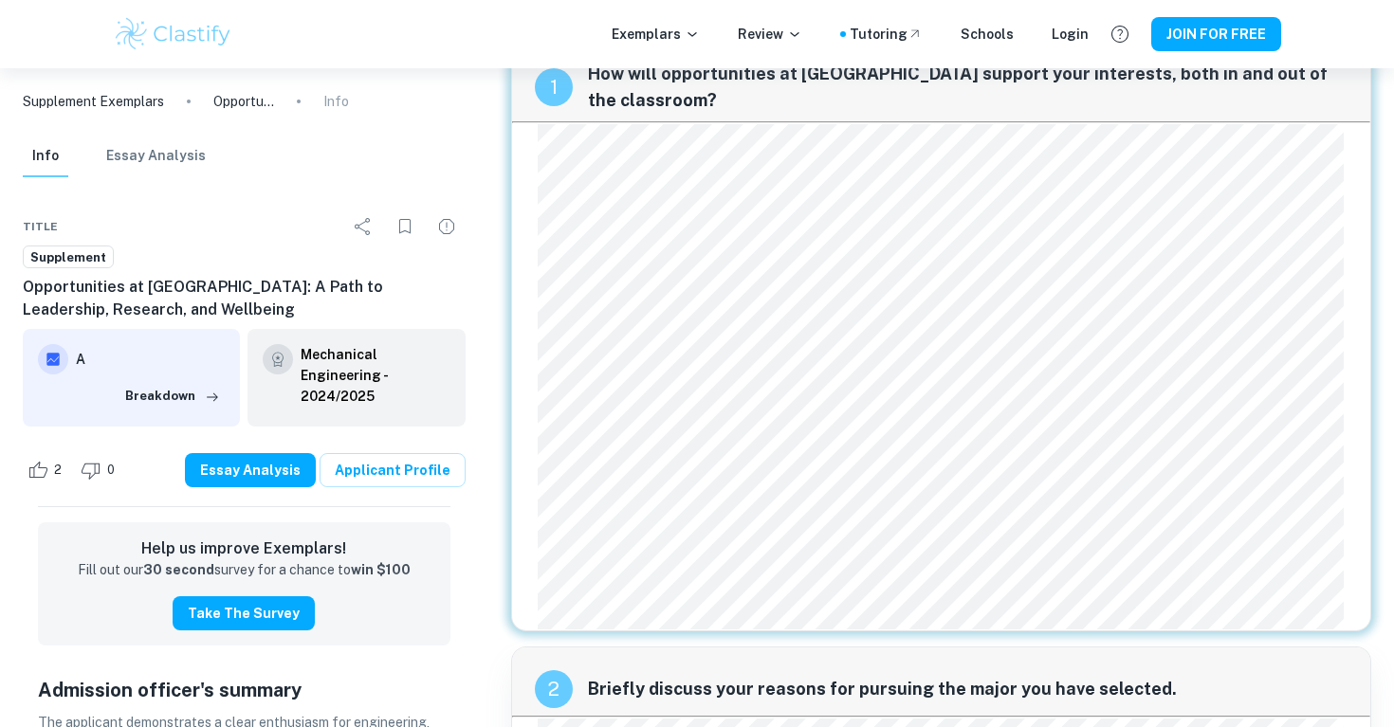
scroll to position [460, 0]
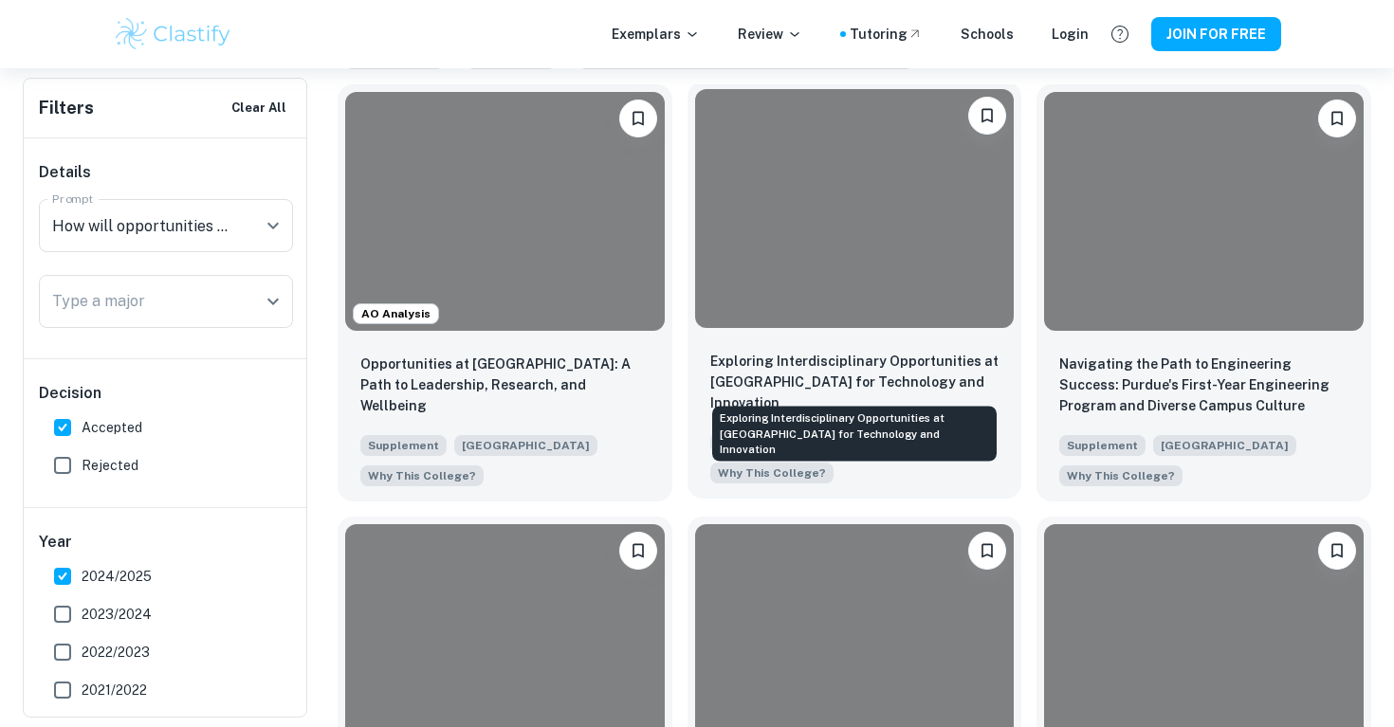
click at [841, 362] on p "Exploring Interdisciplinary Opportunities at [GEOGRAPHIC_DATA] for Technology a…" at bounding box center [854, 382] width 289 height 63
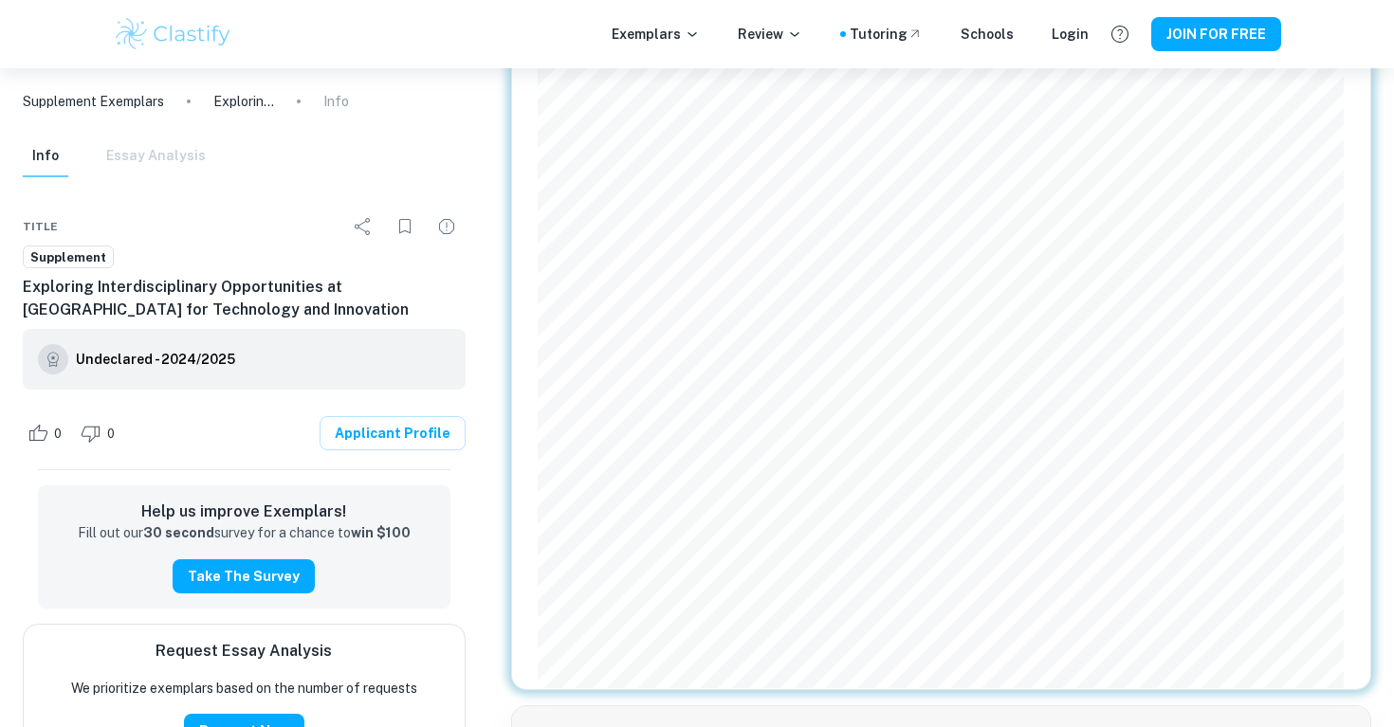
scroll to position [112, 0]
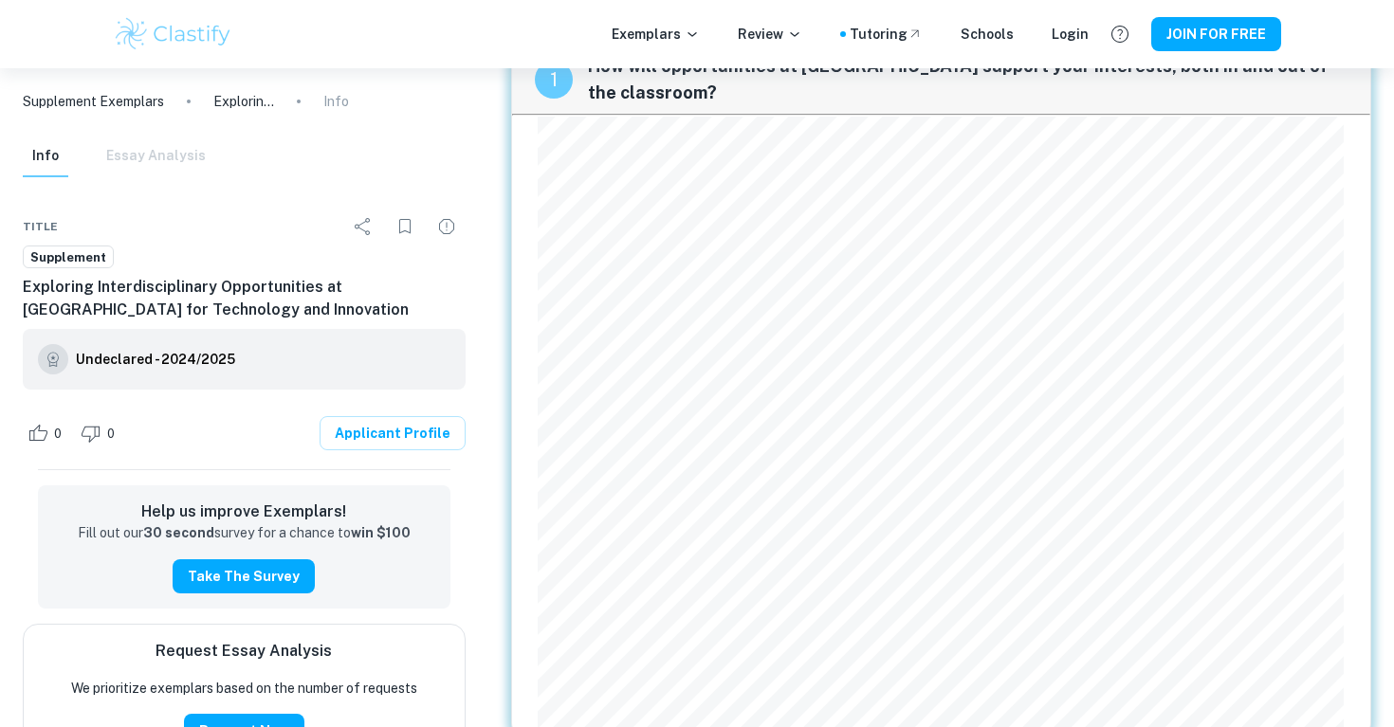
scroll to position [460, 0]
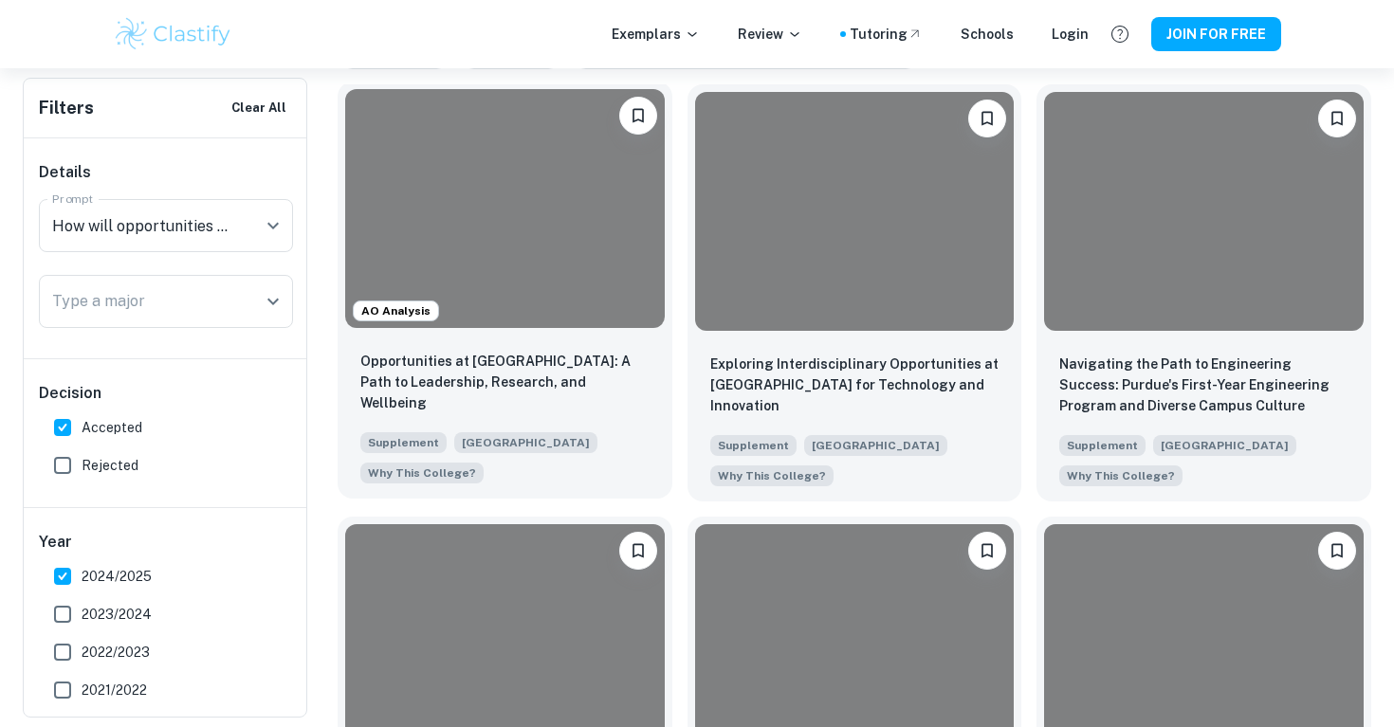
click at [539, 229] on div at bounding box center [505, 208] width 320 height 239
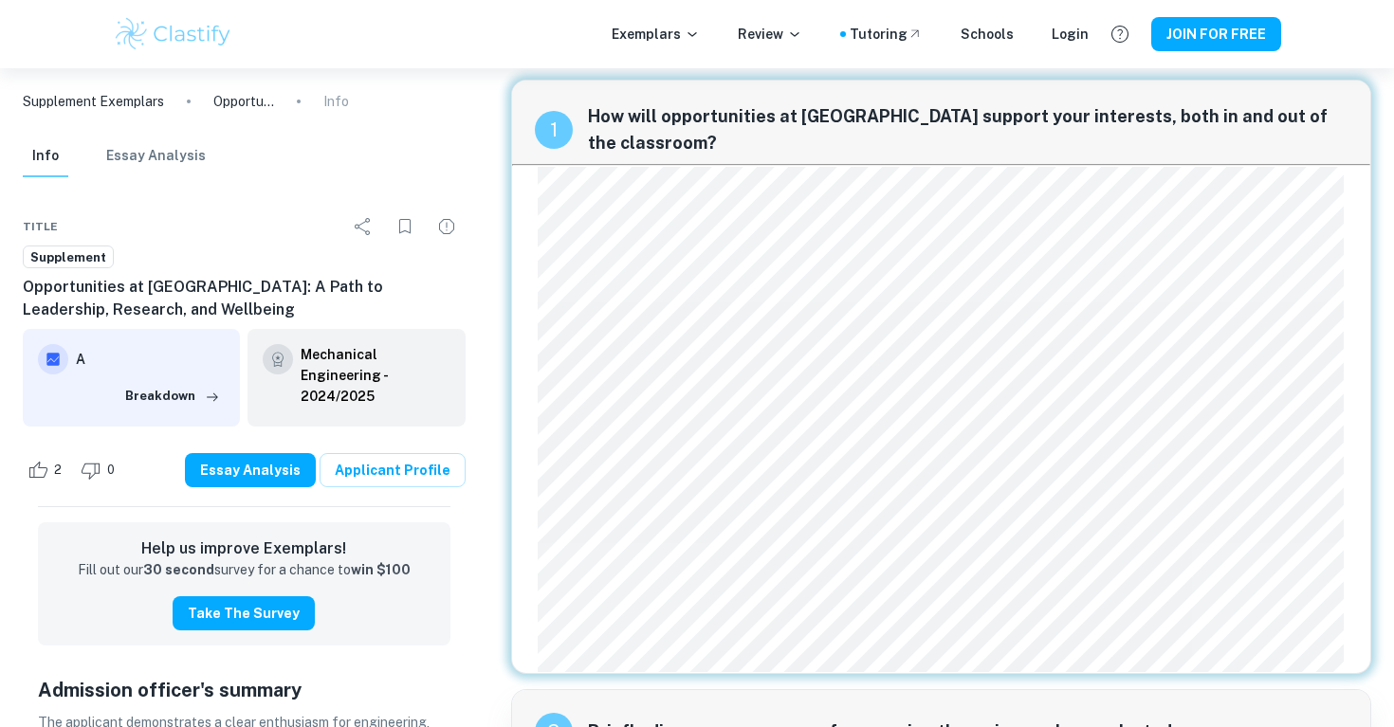
scroll to position [24, 0]
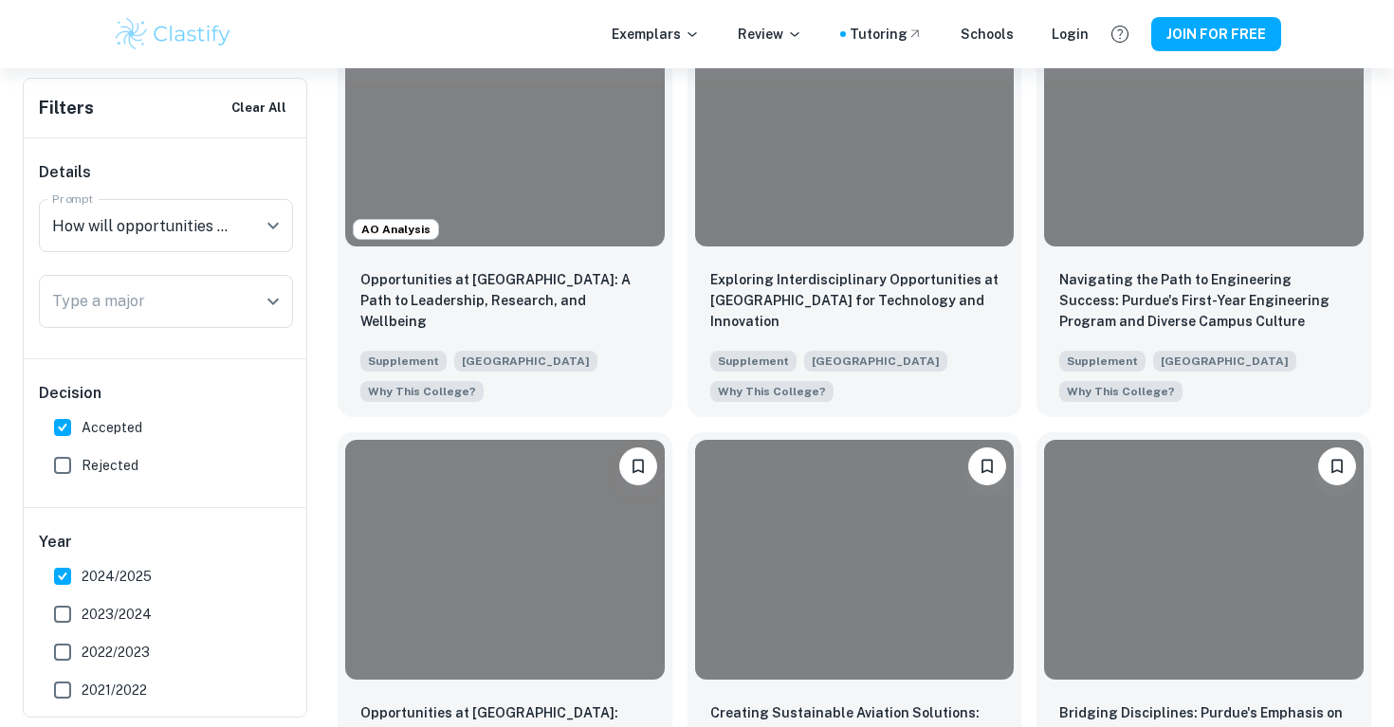
scroll to position [545, 0]
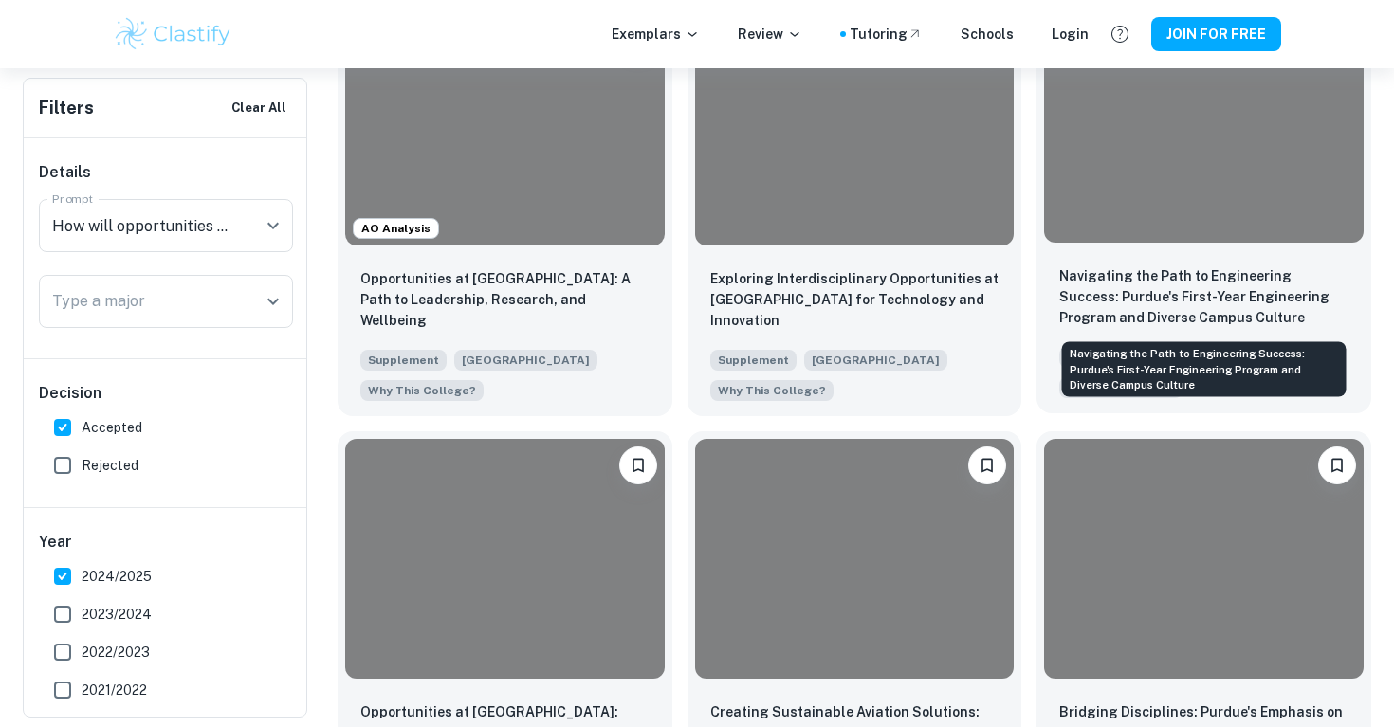
click at [1179, 271] on p "Navigating the Path to Engineering Success: Purdue's First-Year Engineering Pro…" at bounding box center [1203, 296] width 289 height 63
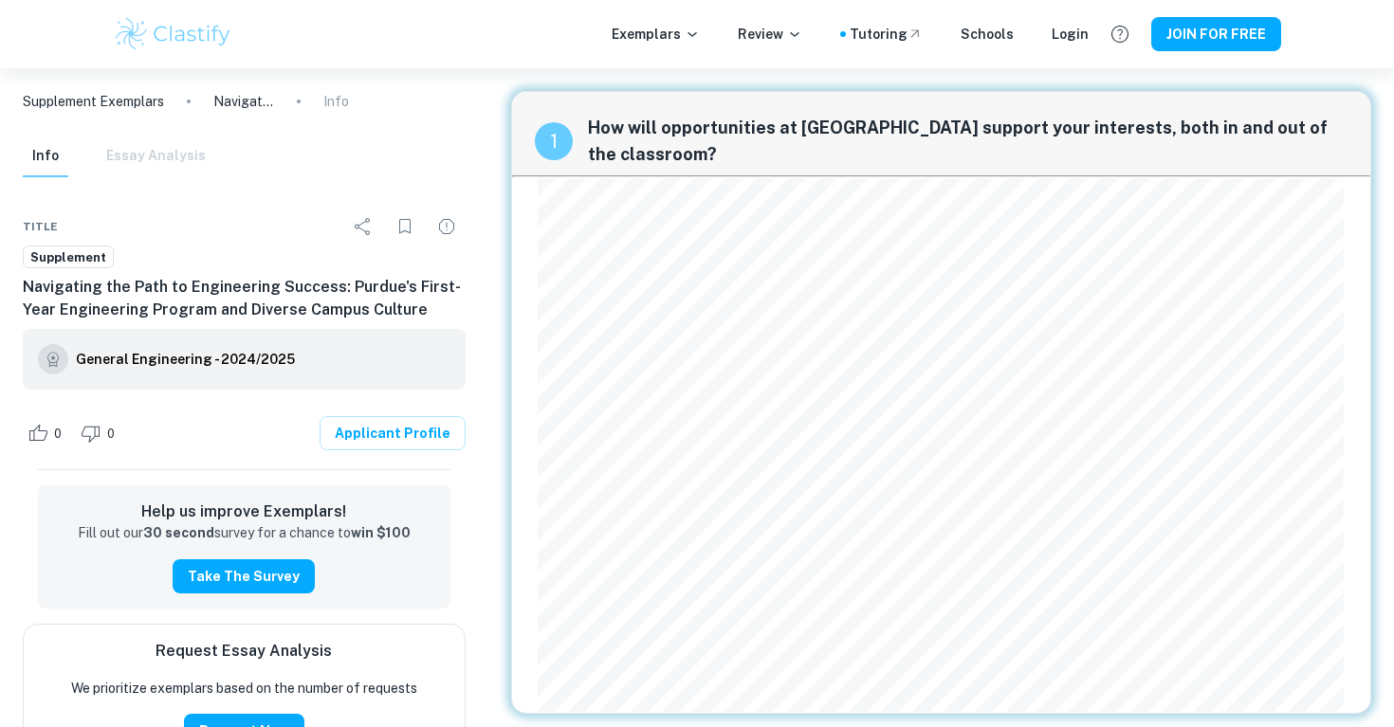
scroll to position [2, 0]
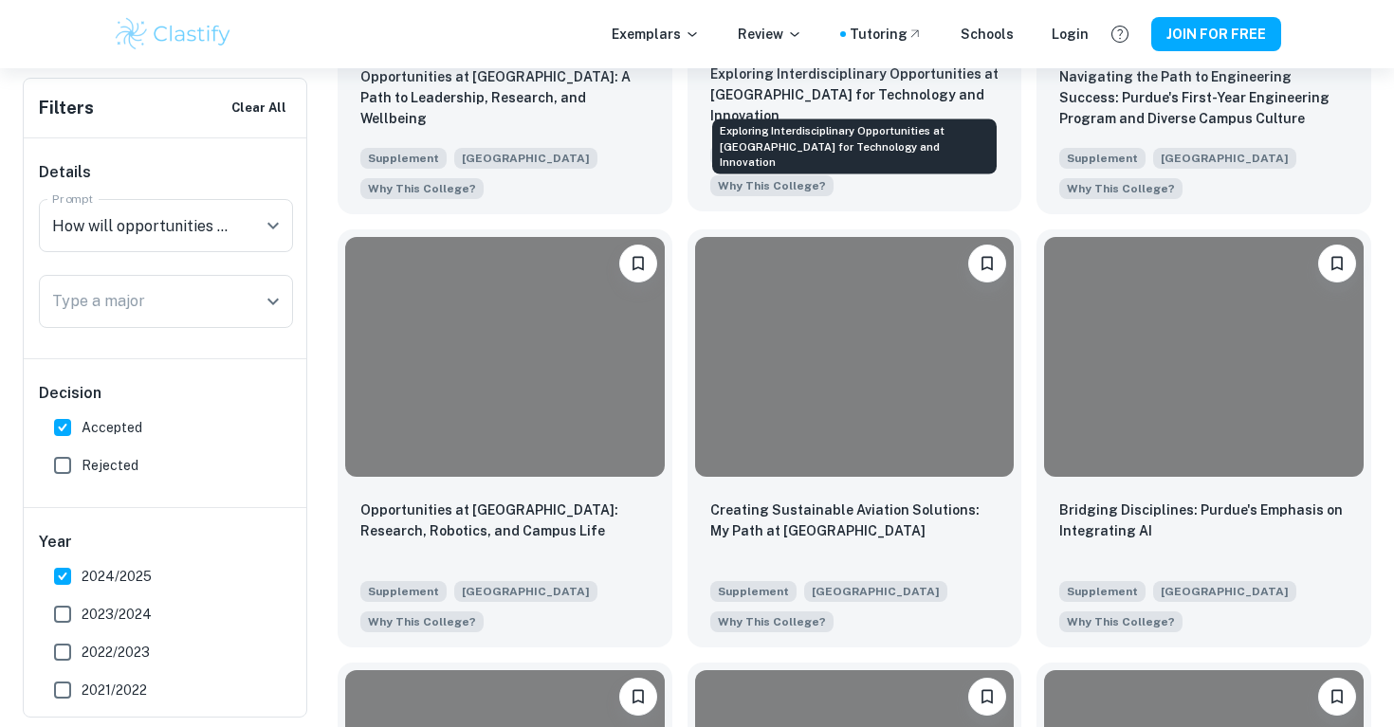
scroll to position [784, 0]
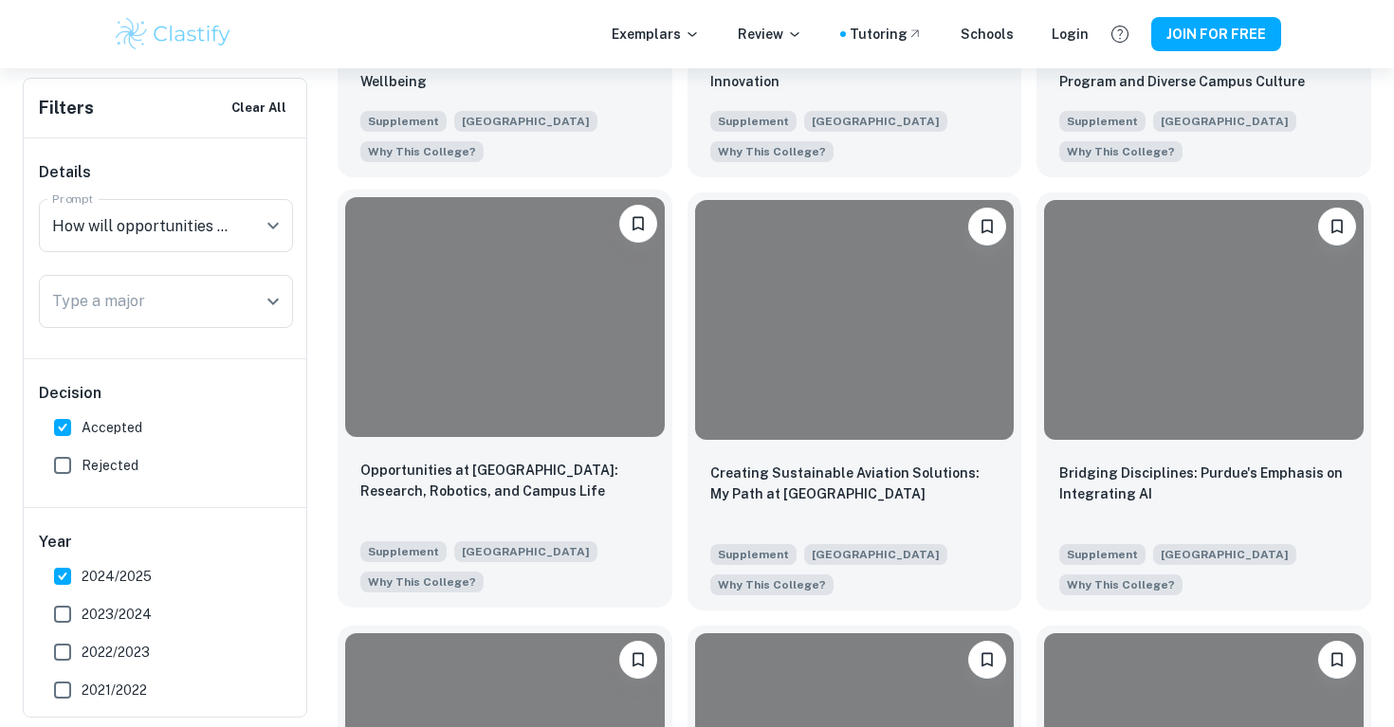
click at [505, 411] on div at bounding box center [505, 316] width 320 height 239
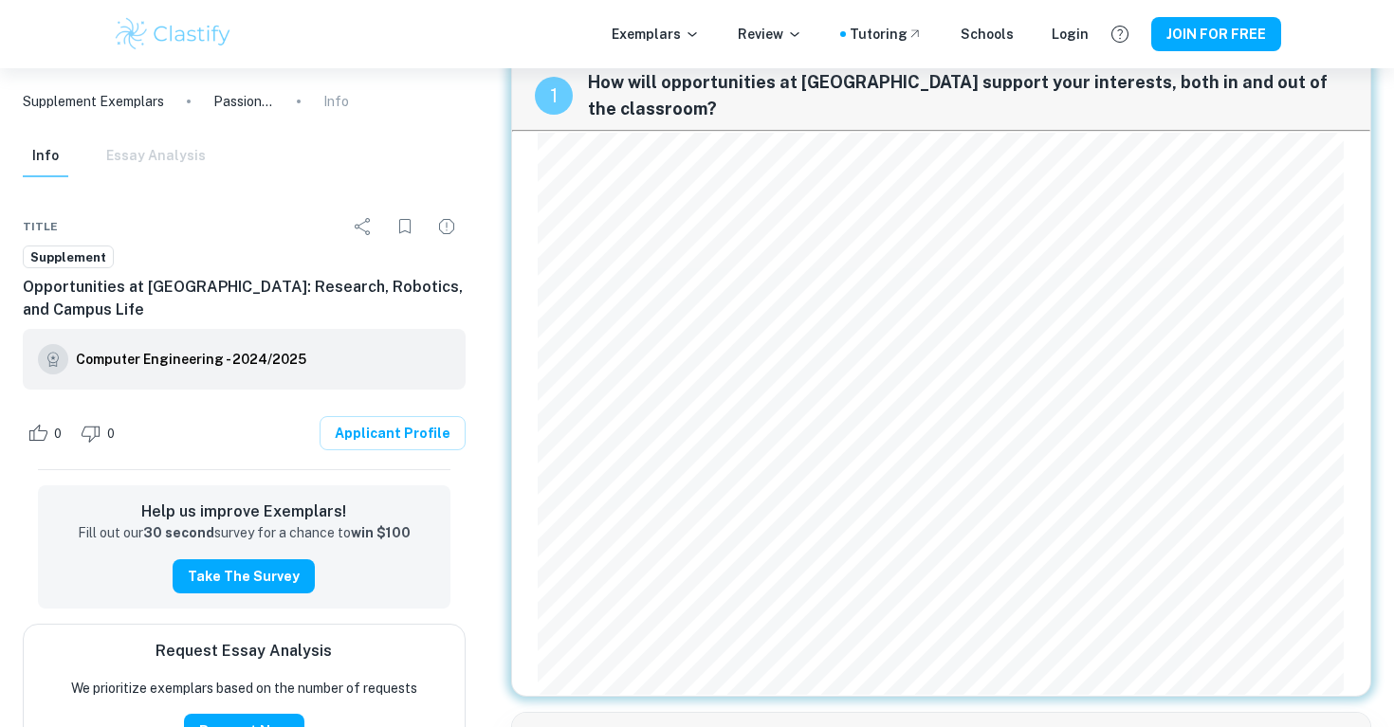
scroll to position [47, 0]
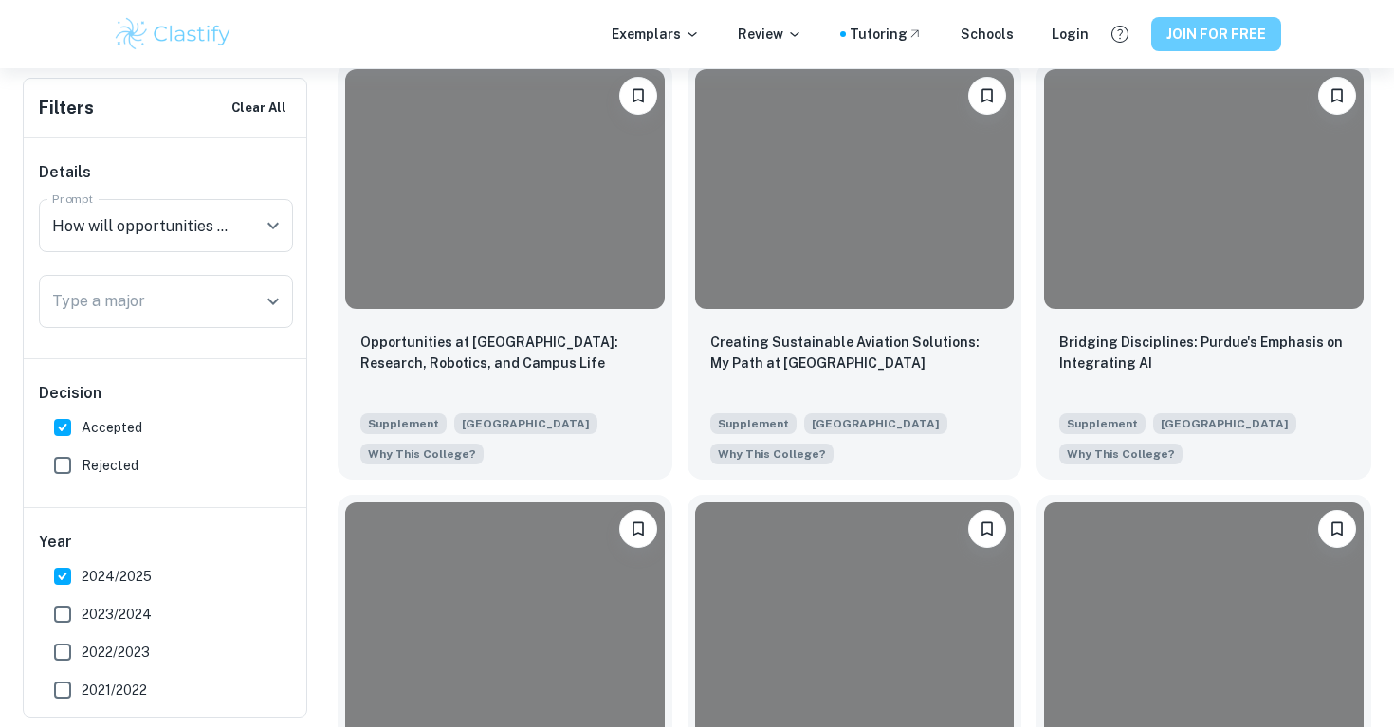
scroll to position [945, 0]
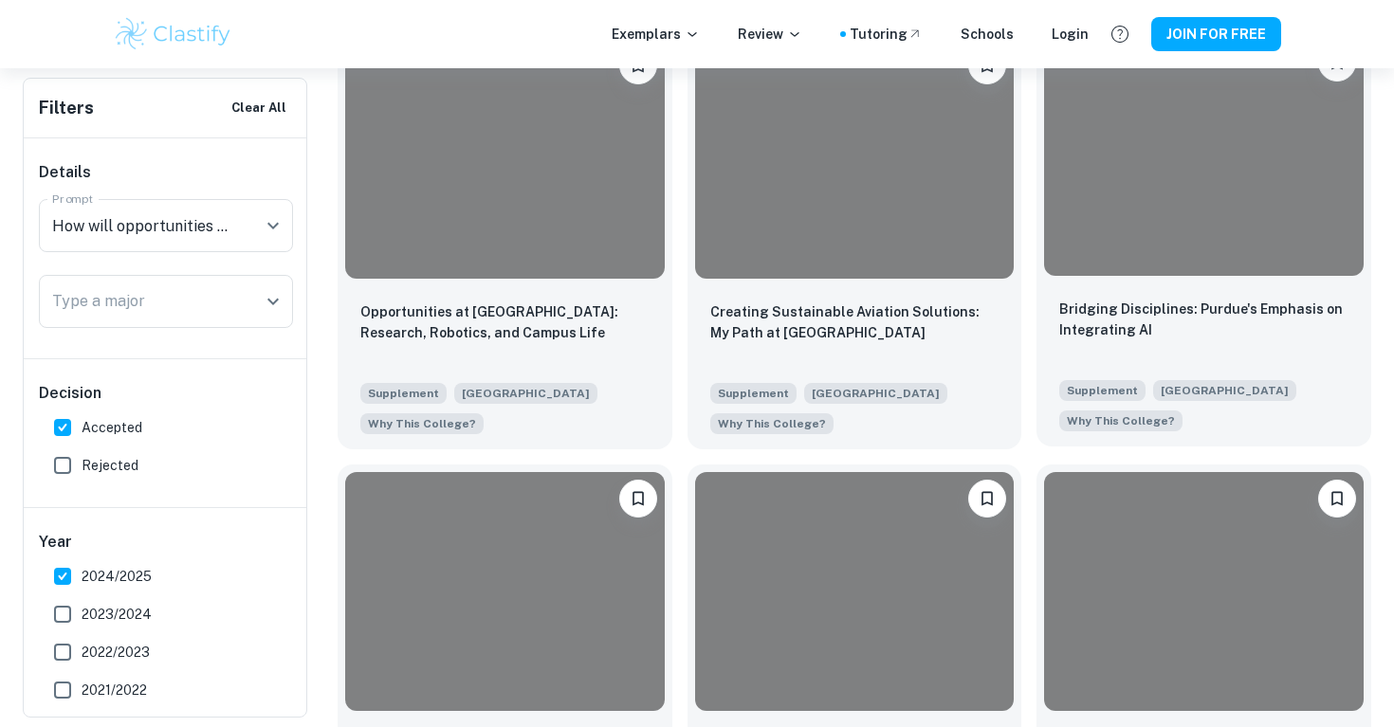
click at [1113, 234] on div at bounding box center [1204, 155] width 320 height 239
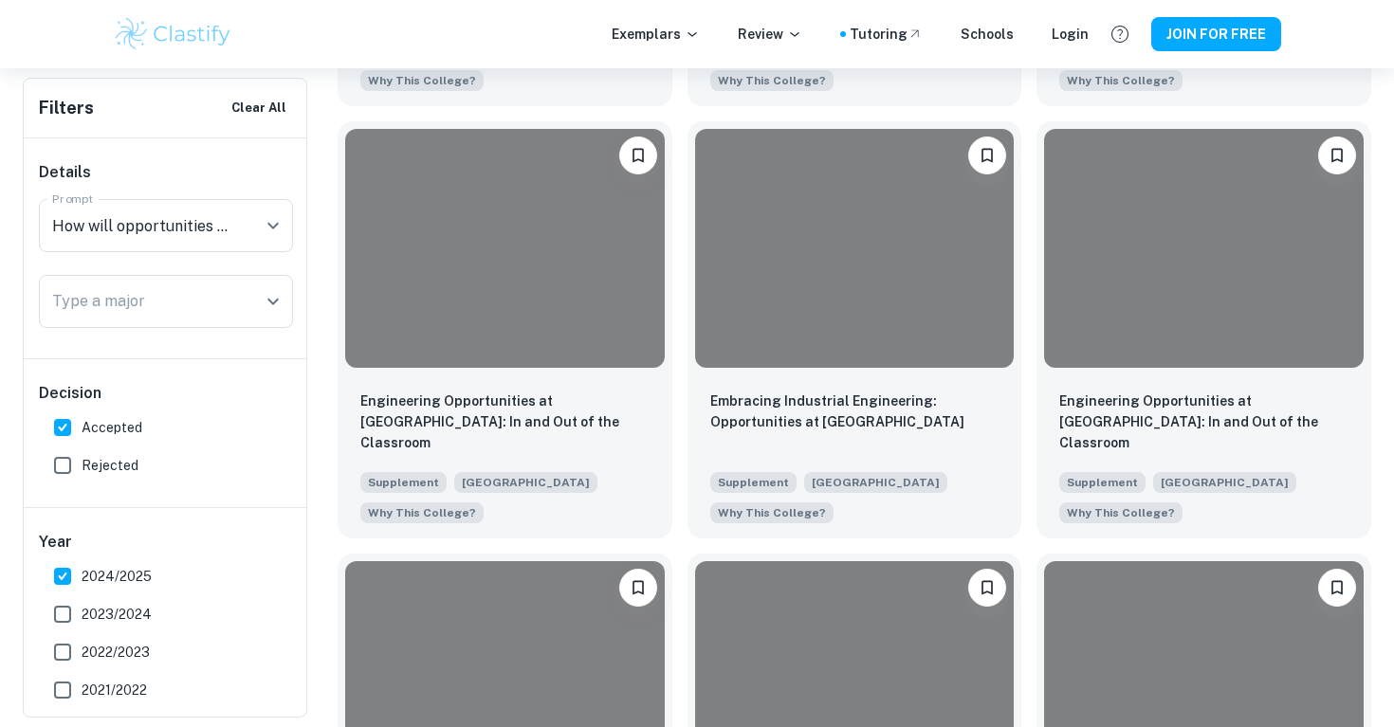
scroll to position [1348, 0]
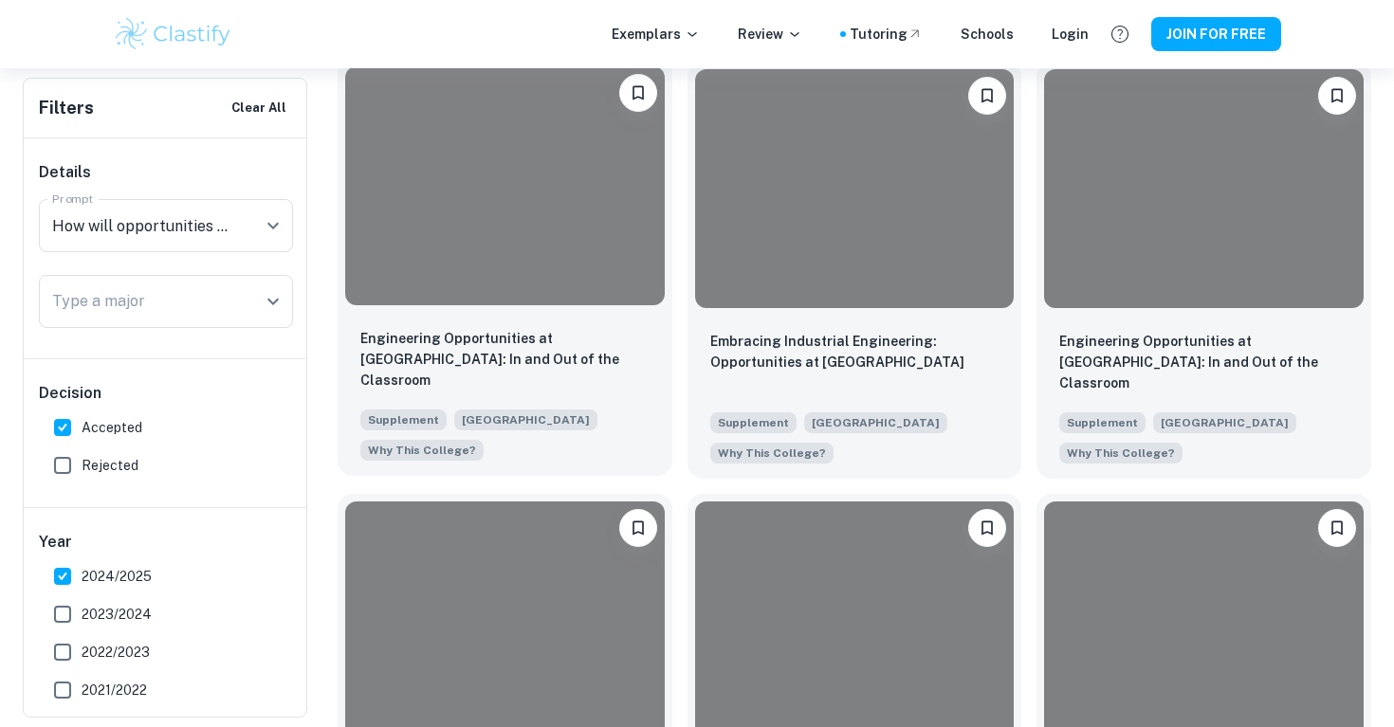
click at [563, 323] on div "Engineering Opportunities at [GEOGRAPHIC_DATA]: In and Out of the Classroom Sup…" at bounding box center [505, 394] width 335 height 163
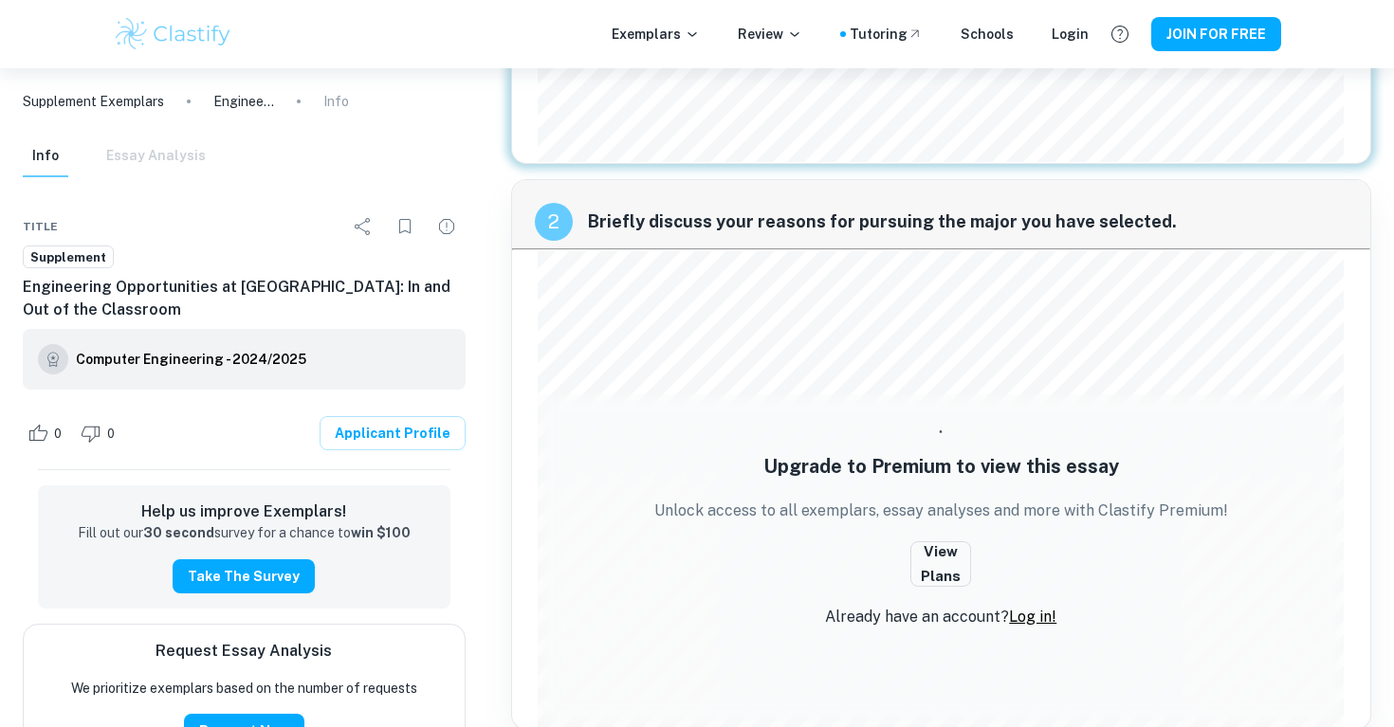
scroll to position [560, 0]
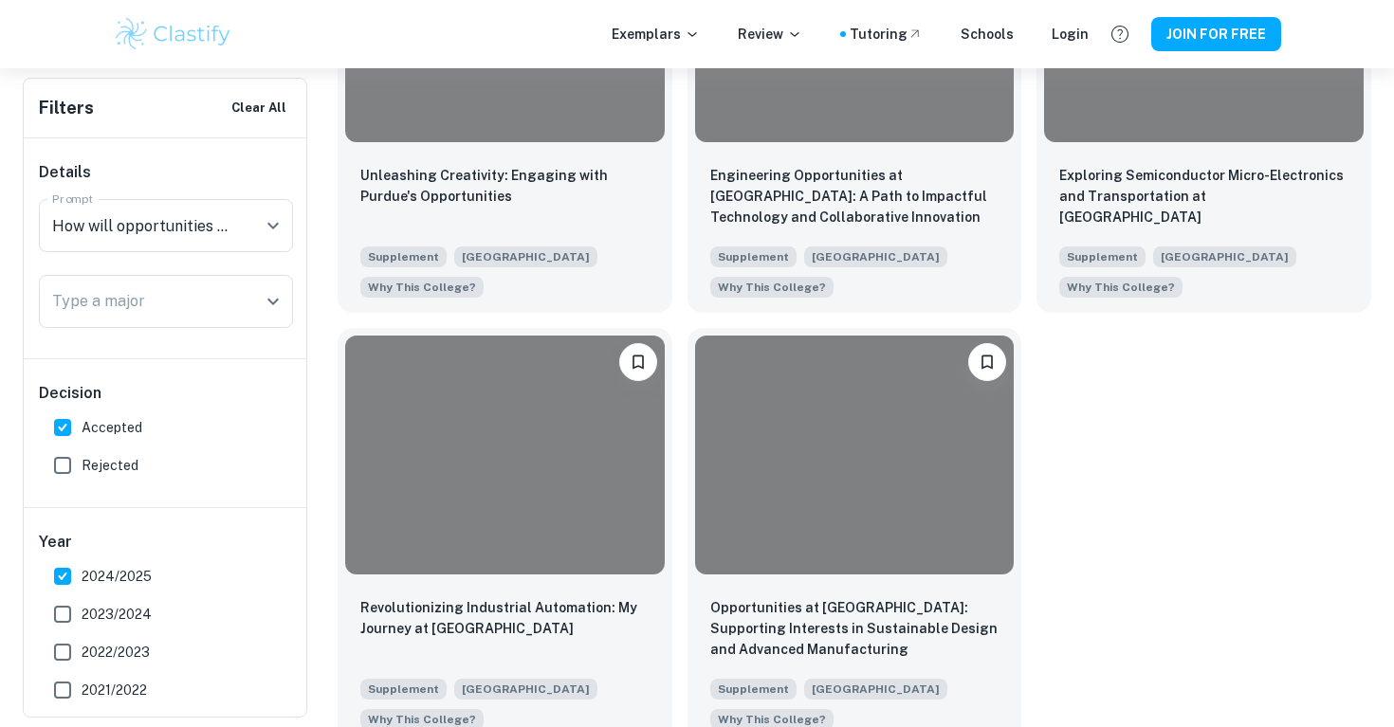
scroll to position [1966, 0]
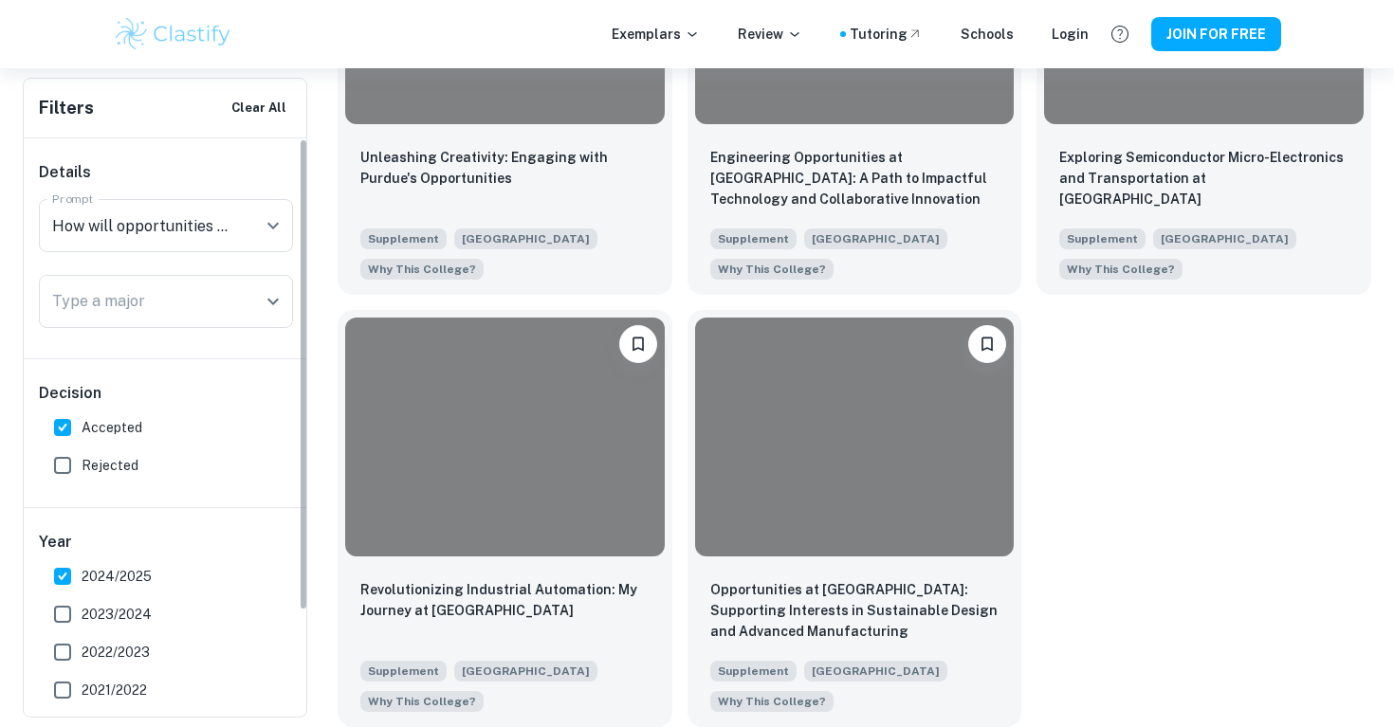
click at [112, 470] on span "Rejected" at bounding box center [110, 465] width 57 height 21
click at [82, 470] on input "Rejected" at bounding box center [63, 466] width 38 height 38
checkbox input "true"
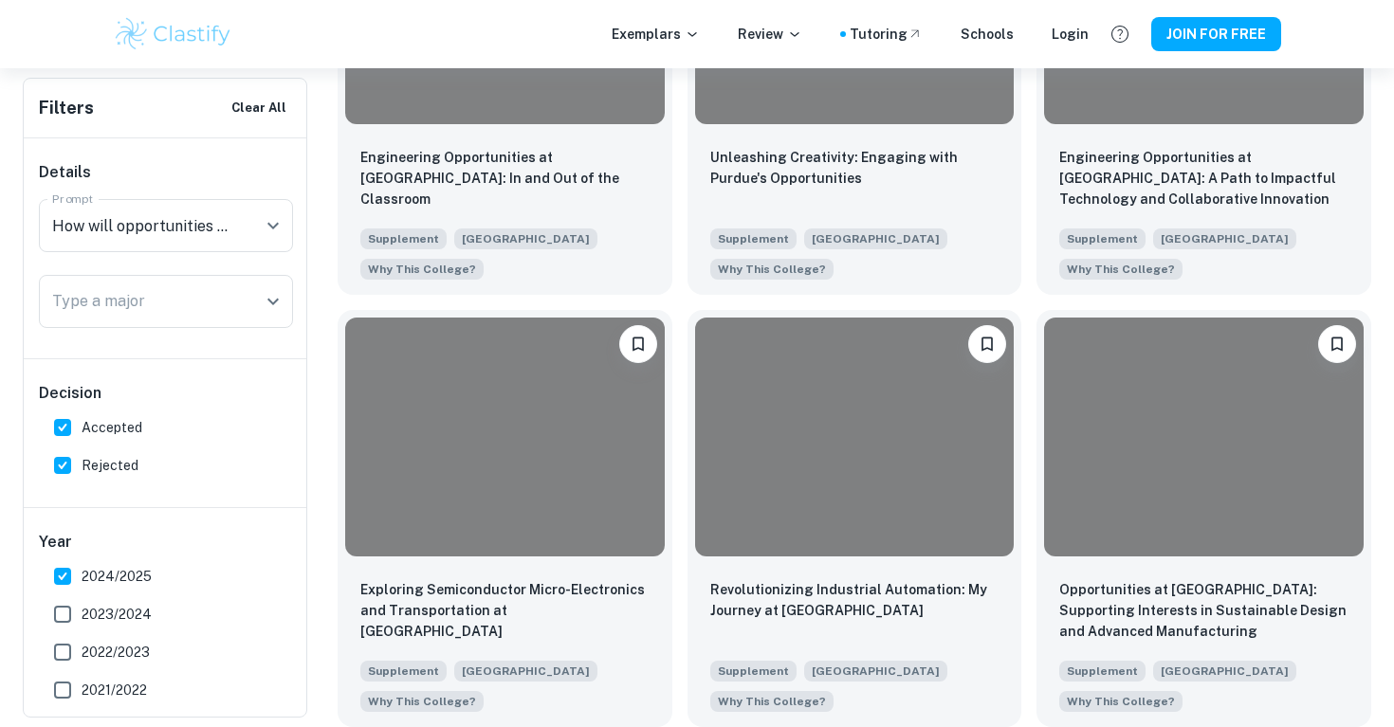
click at [103, 430] on span "Accepted" at bounding box center [112, 427] width 61 height 21
click at [82, 430] on input "Accepted" at bounding box center [63, 428] width 38 height 38
checkbox input "false"
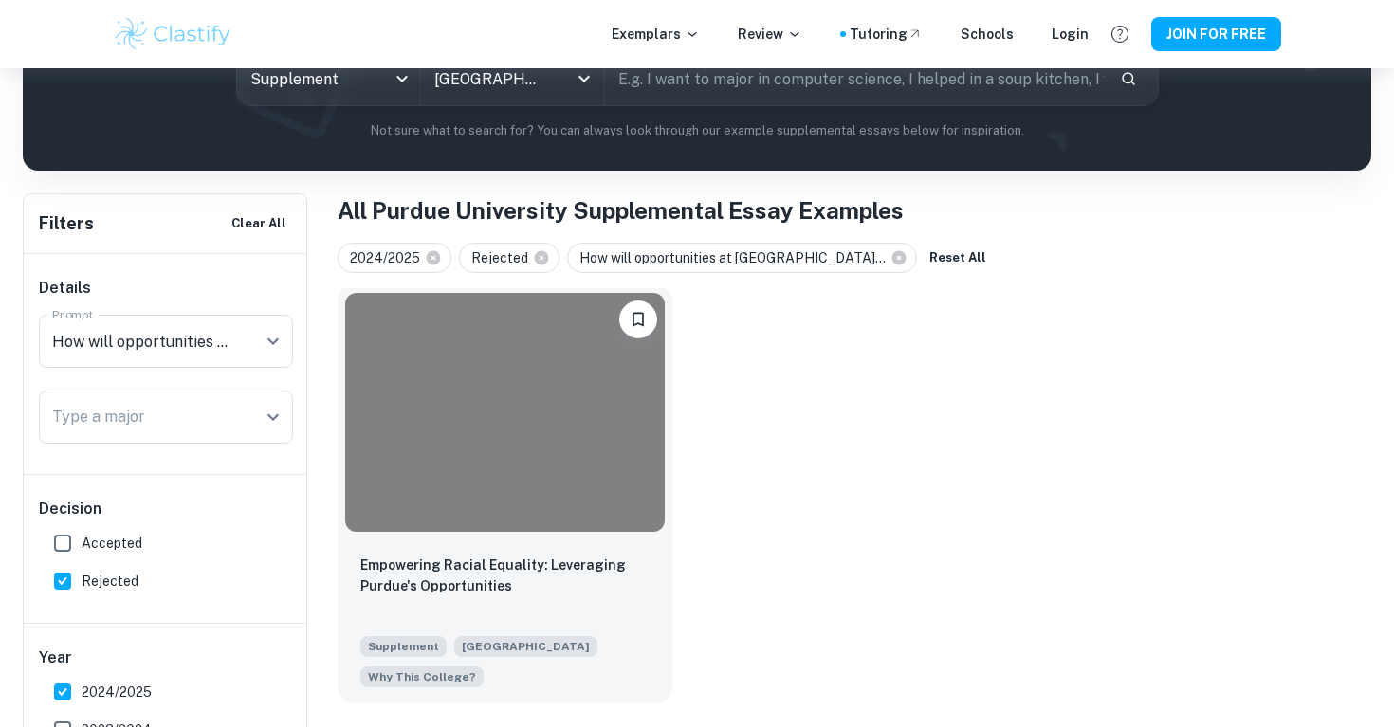
scroll to position [234, 0]
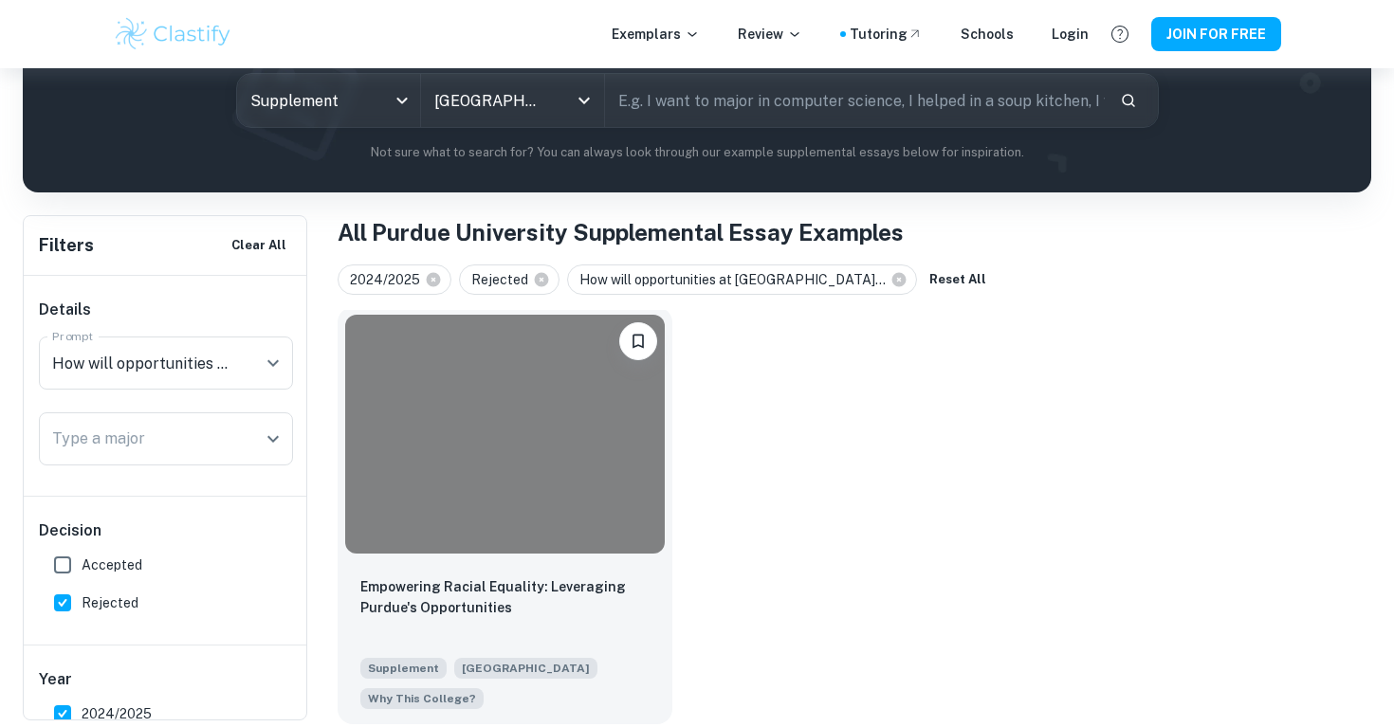
click at [472, 506] on div at bounding box center [505, 434] width 320 height 239
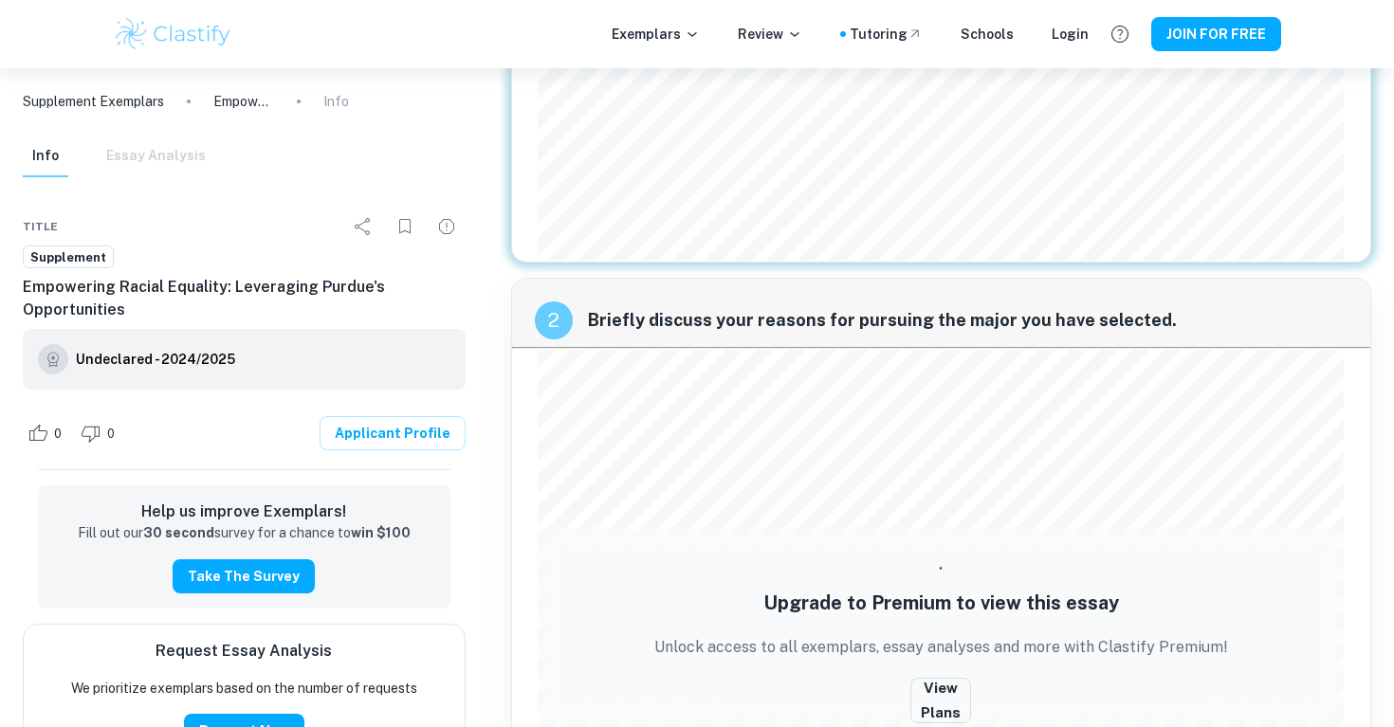
scroll to position [555, 0]
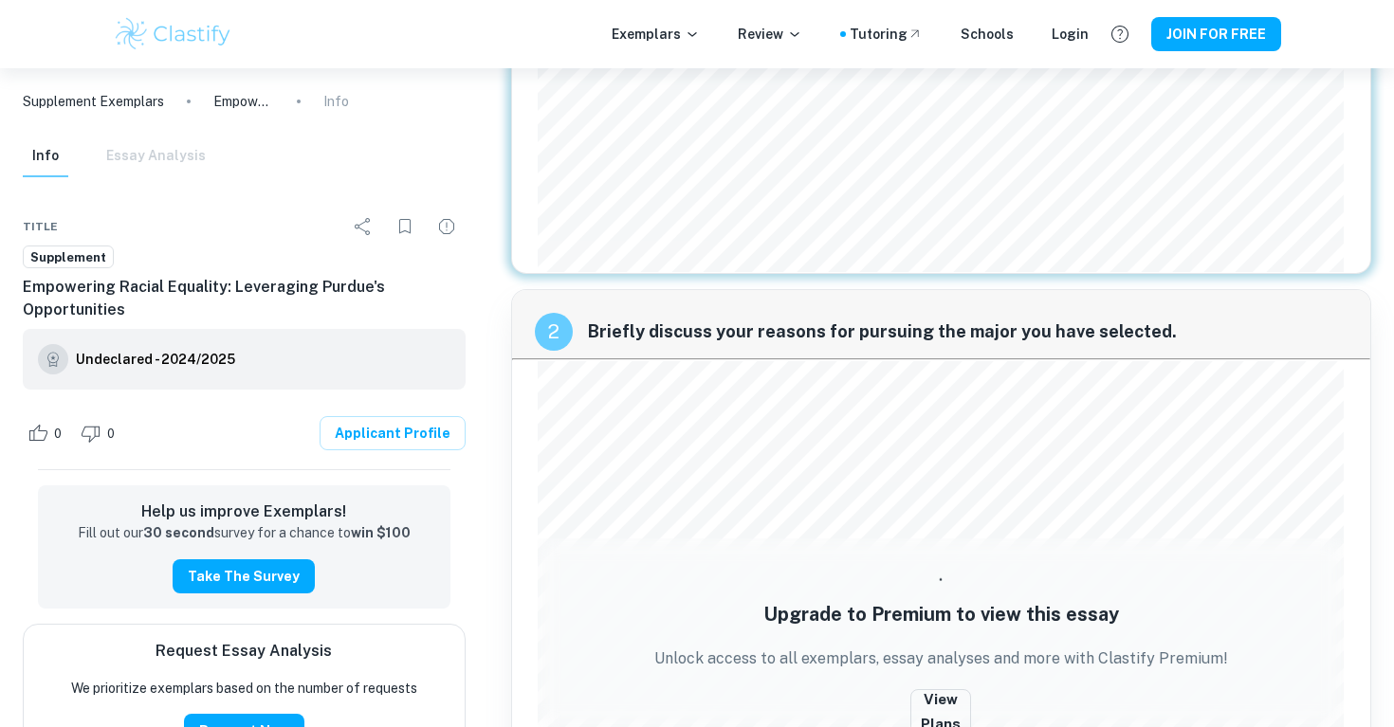
scroll to position [234, 0]
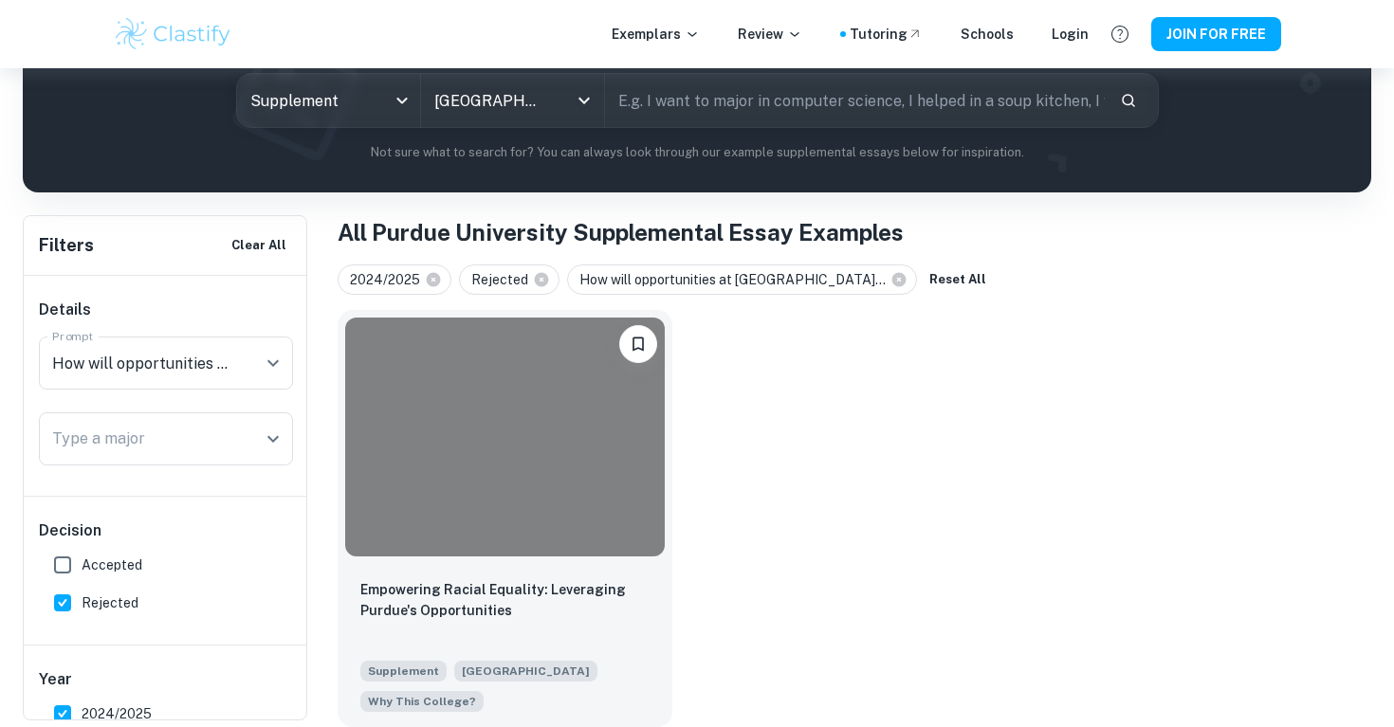
click at [92, 610] on span "Rejected" at bounding box center [110, 603] width 57 height 21
click at [82, 610] on input "Rejected" at bounding box center [63, 603] width 38 height 38
checkbox input "false"
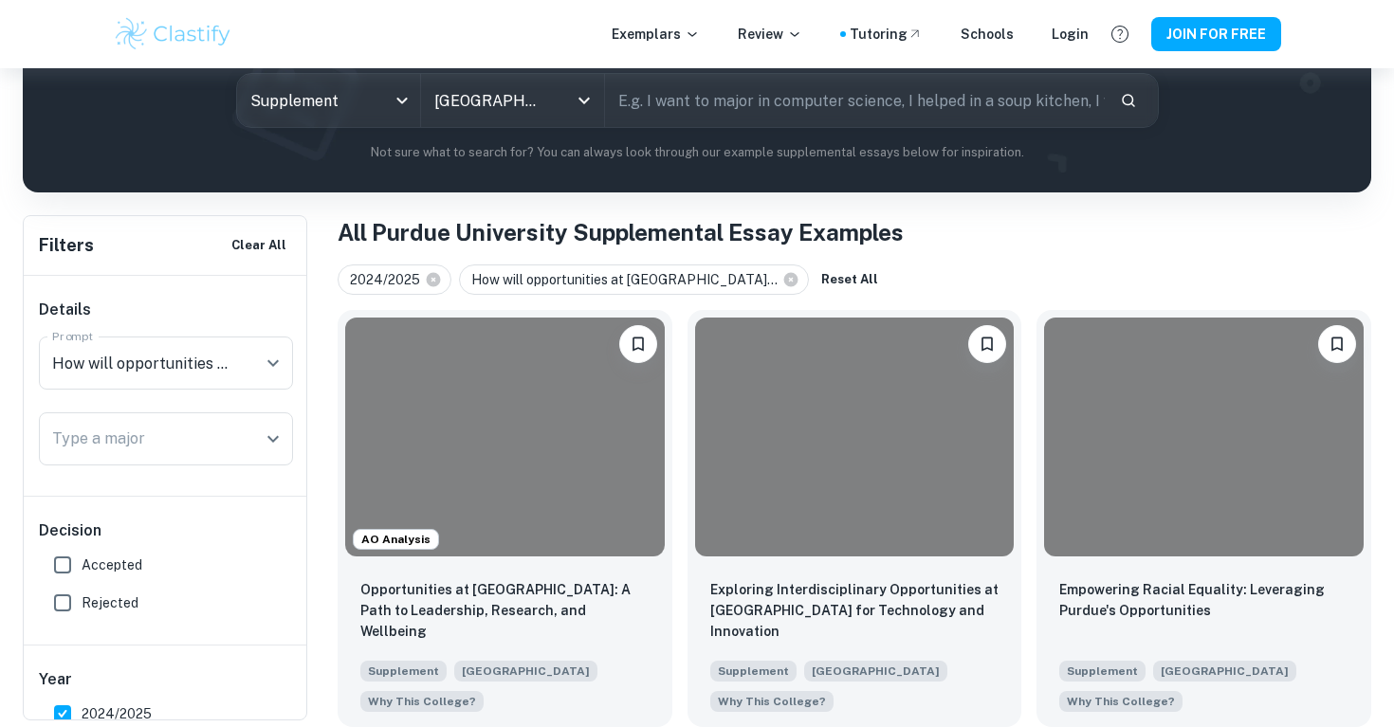
click at [93, 565] on span "Accepted" at bounding box center [112, 565] width 61 height 21
click at [82, 565] on input "Accepted" at bounding box center [63, 565] width 38 height 38
checkbox input "true"
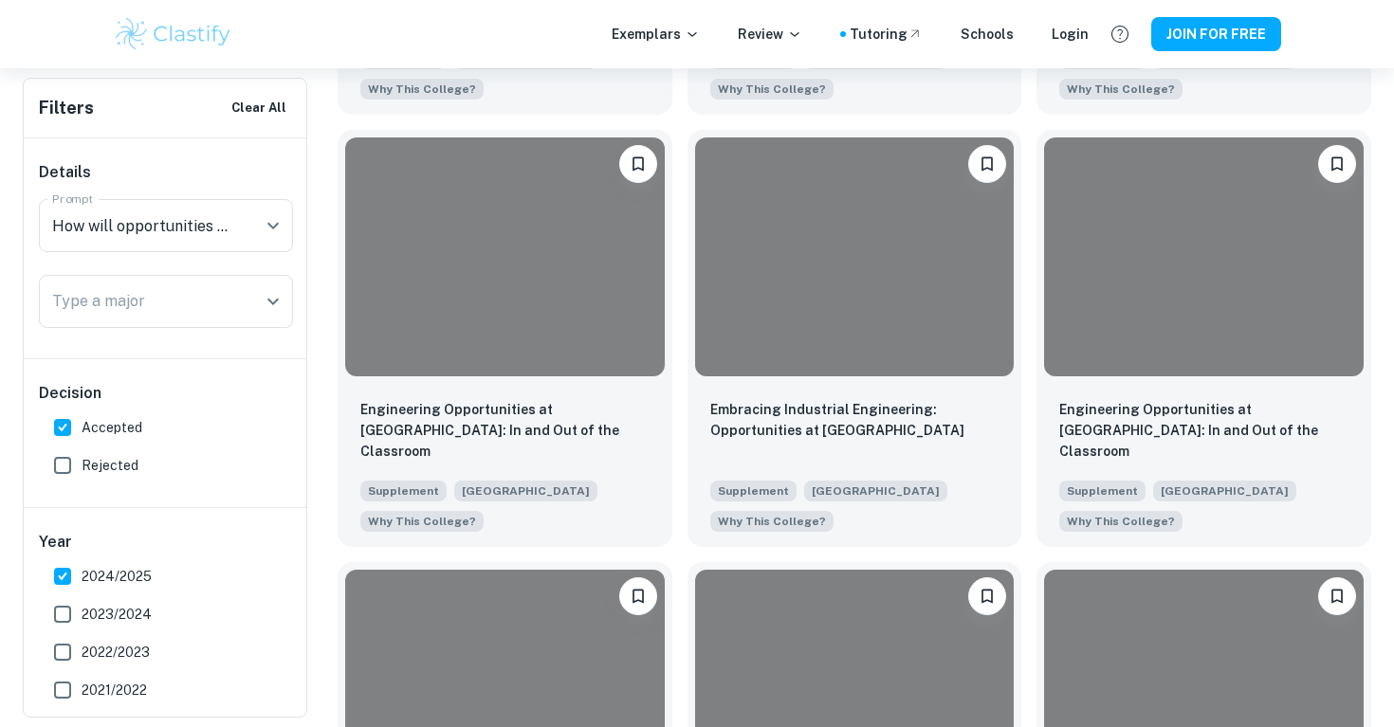
scroll to position [1284, 0]
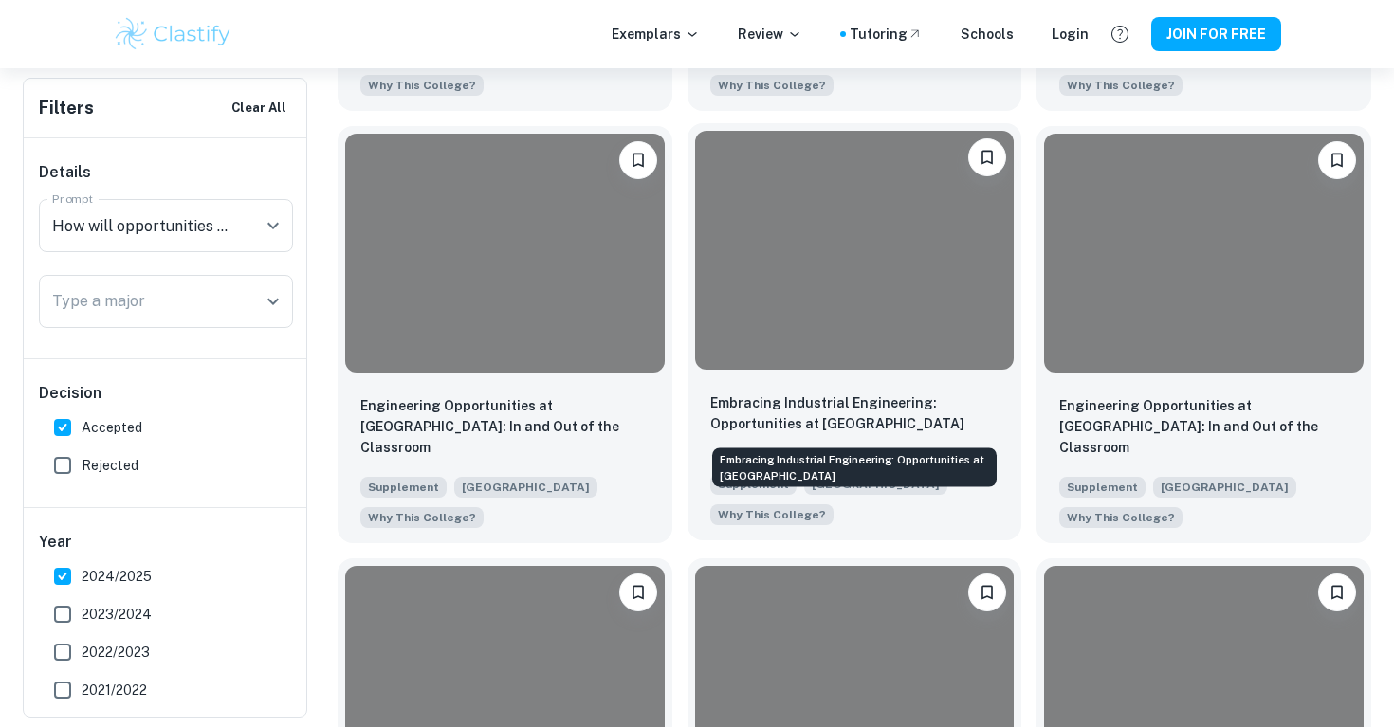
click at [823, 400] on p "Embracing Industrial Engineering: Opportunities at [GEOGRAPHIC_DATA]" at bounding box center [854, 414] width 289 height 42
